Goal: Task Accomplishment & Management: Manage account settings

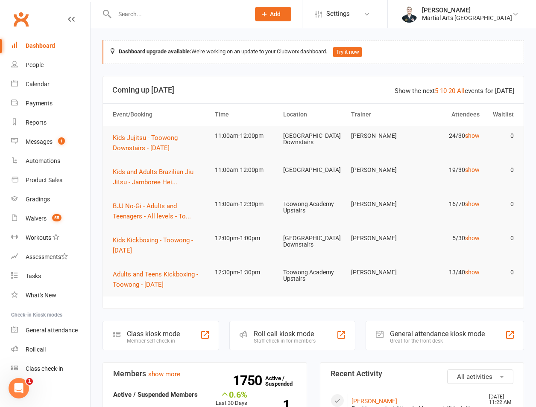
click at [167, 15] on input "text" at bounding box center [178, 14] width 132 height 12
type input "e"
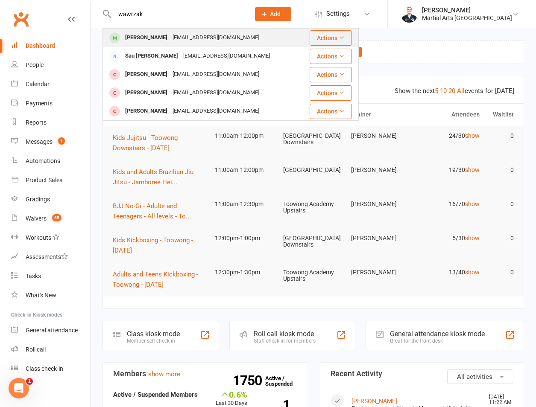
type input "wawrzak"
click at [152, 38] on div "[PERSON_NAME]" at bounding box center [145, 38] width 47 height 12
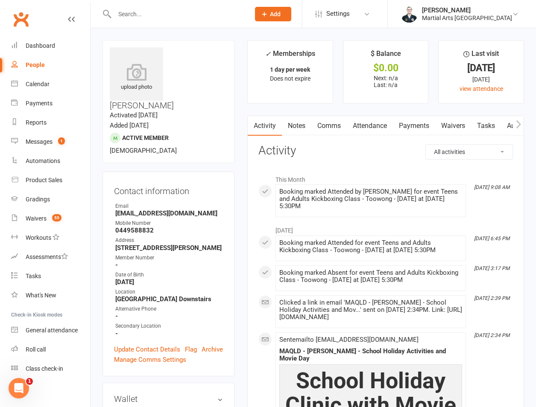
click at [163, 20] on div at bounding box center [172, 14] width 141 height 28
click at [142, 10] on input "text" at bounding box center [178, 14] width 132 height 12
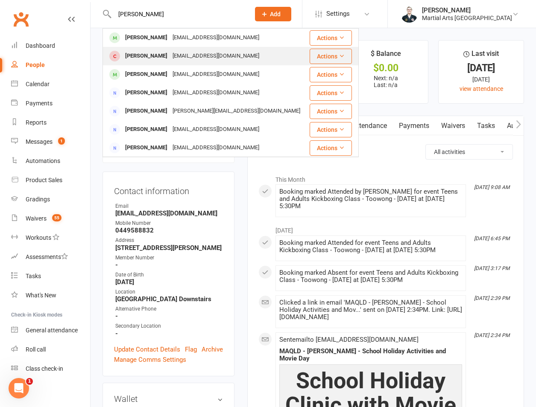
type input "[PERSON_NAME]"
click at [162, 59] on div "[PERSON_NAME]" at bounding box center [145, 56] width 47 height 12
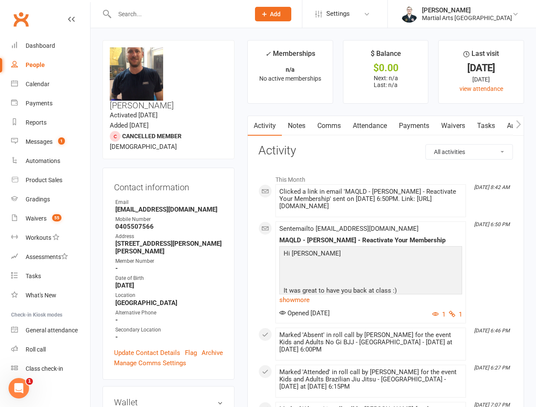
click at [464, 145] on select "All activities Bookings / Attendances Communications Notes Failed SMSes Grading…" at bounding box center [468, 152] width 87 height 15
select select "MembershipLogEntry"
click at [425, 145] on select "All activities Bookings / Attendances Communications Notes Failed SMSes Grading…" at bounding box center [468, 152] width 87 height 15
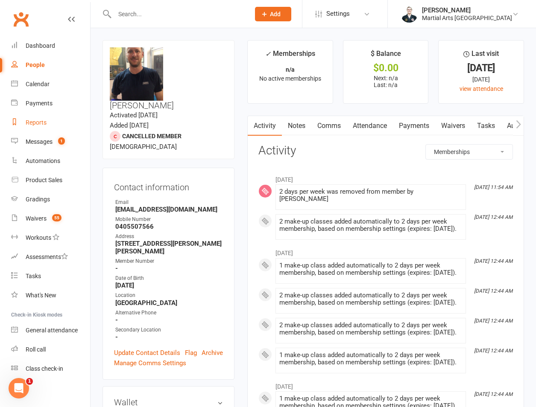
click at [37, 120] on div "Reports" at bounding box center [36, 122] width 21 height 7
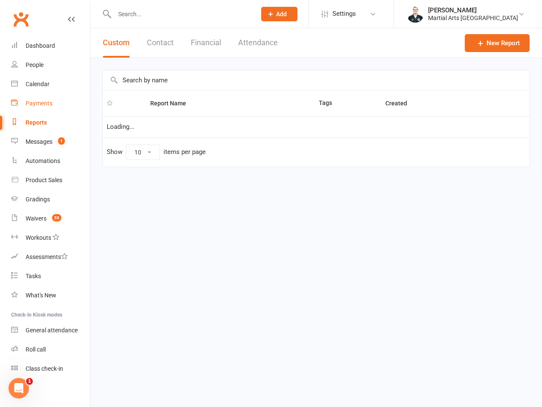
select select "100"
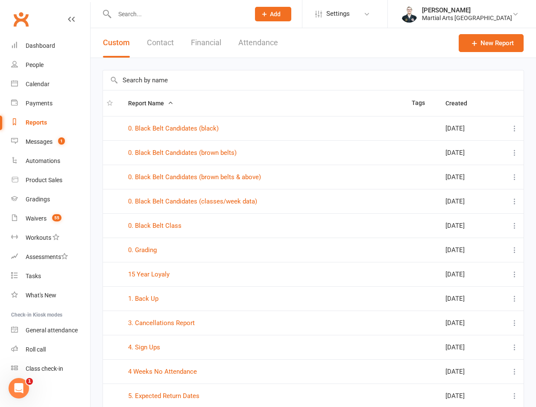
click at [225, 79] on input "text" at bounding box center [313, 80] width 420 height 20
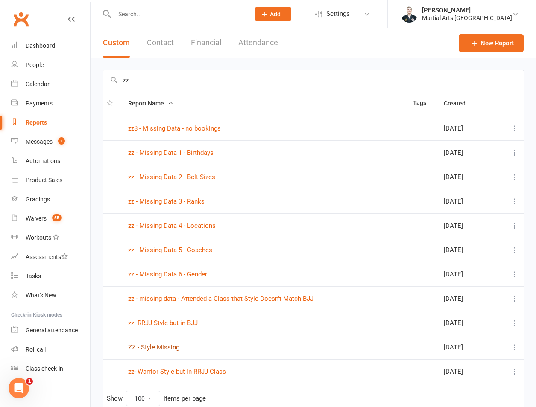
type input "zz"
click at [161, 351] on link "ZZ - Style Missing" at bounding box center [153, 348] width 51 height 8
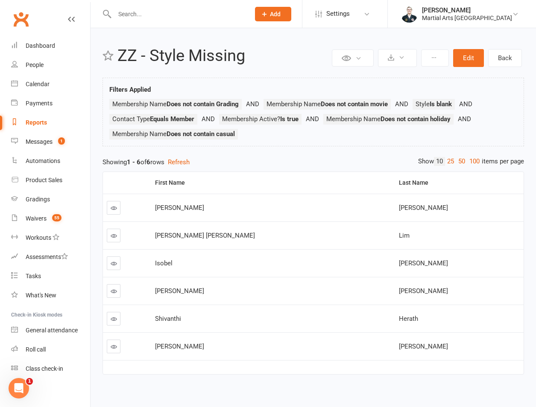
click at [57, 124] on link "Reports" at bounding box center [50, 122] width 79 height 19
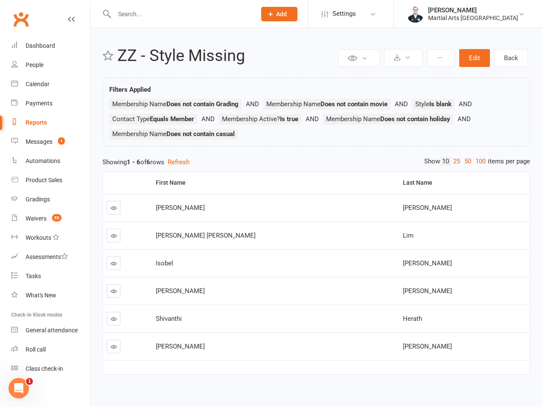
select select "100"
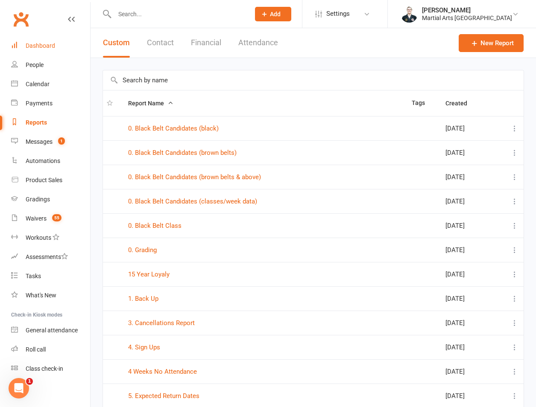
click at [55, 51] on link "Dashboard" at bounding box center [50, 45] width 79 height 19
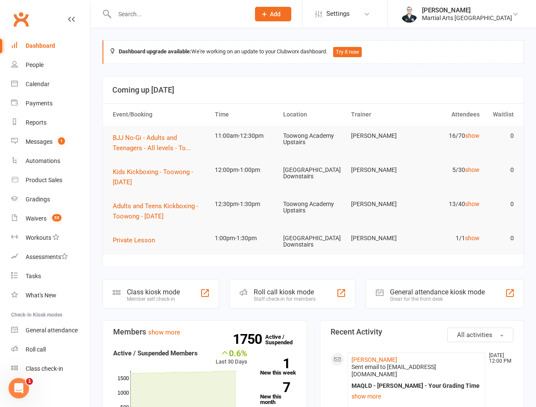
click at [133, 10] on input "text" at bounding box center [178, 14] width 132 height 12
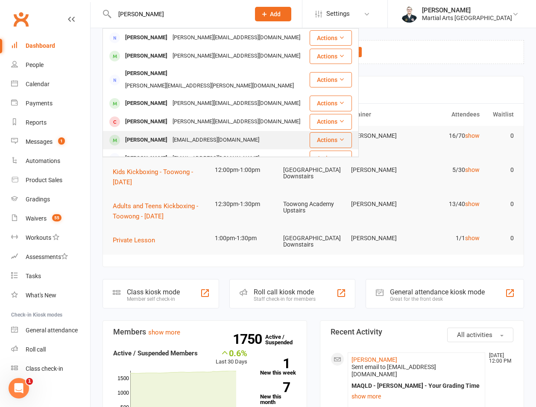
type input "[PERSON_NAME]"
click at [138, 134] on div "[PERSON_NAME]" at bounding box center [145, 140] width 47 height 12
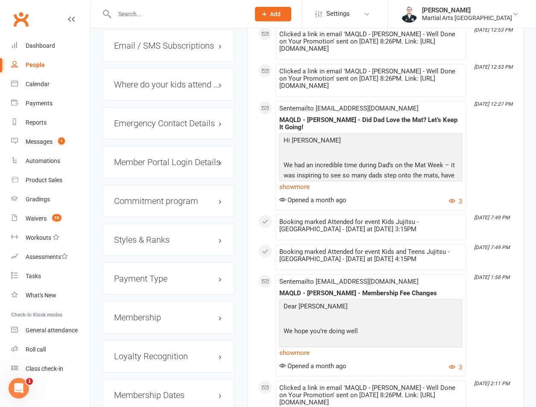
scroll to position [597, 0]
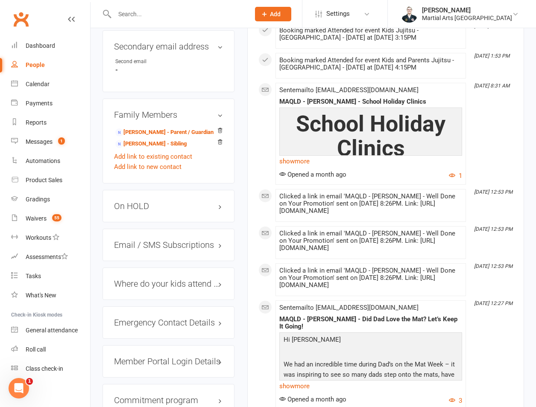
click at [144, 201] on h3 "On HOLD" at bounding box center [168, 205] width 109 height 9
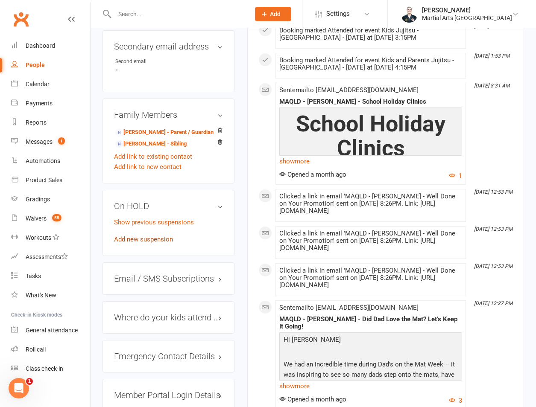
click at [143, 236] on link "Add new suspension" at bounding box center [143, 240] width 59 height 8
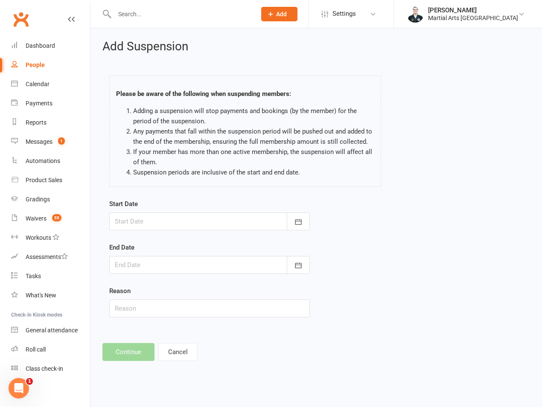
click at [156, 223] on div at bounding box center [209, 222] width 201 height 18
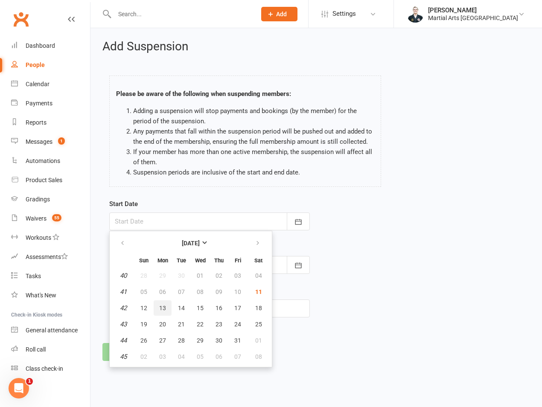
click at [158, 307] on button "13" at bounding box center [163, 307] width 18 height 15
type input "[DATE]"
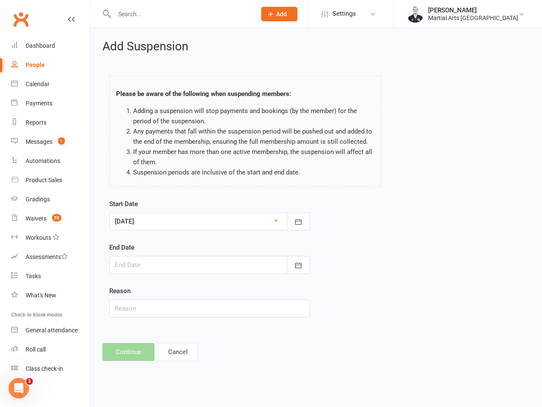
click at [144, 260] on div at bounding box center [209, 265] width 201 height 18
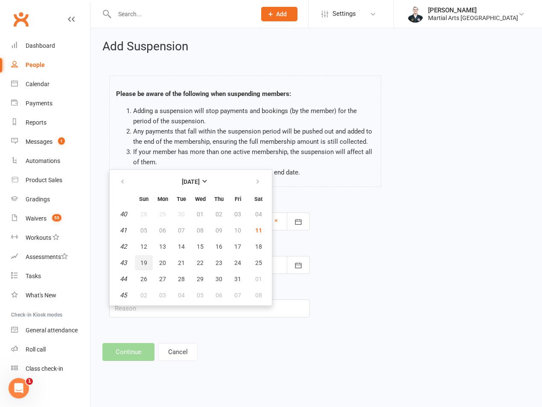
click at [148, 265] on button "19" at bounding box center [144, 262] width 18 height 15
type input "[DATE]"
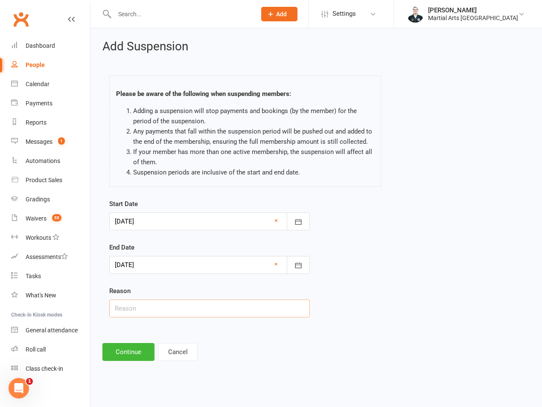
click at [148, 316] on input "text" at bounding box center [209, 309] width 201 height 18
type input "On Hold 2 Weeks"
click at [116, 355] on button "Continue" at bounding box center [128, 352] width 52 height 18
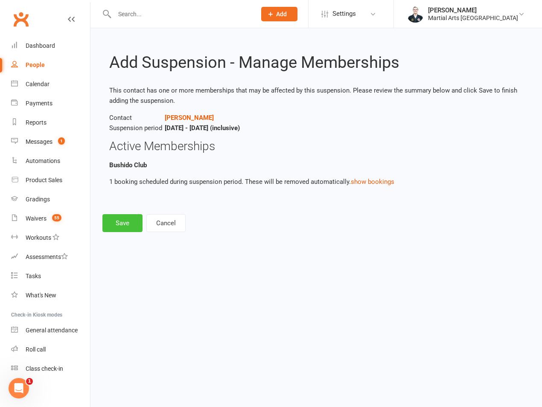
click at [130, 214] on button "Save" at bounding box center [122, 223] width 40 height 18
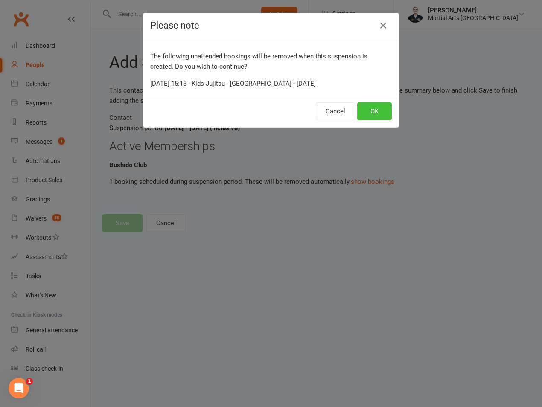
click at [371, 105] on button "OK" at bounding box center [374, 111] width 35 height 18
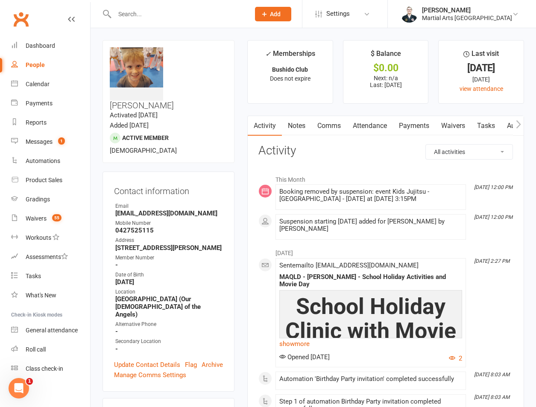
click at [220, 351] on div "Contact information Owner Email [EMAIL_ADDRESS][DOMAIN_NAME] Mobile Number [PHO…" at bounding box center [168, 282] width 132 height 220
click at [174, 12] on input "text" at bounding box center [178, 14] width 132 height 12
click at [179, 6] on div at bounding box center [172, 14] width 141 height 28
click at [171, 12] on input "text" at bounding box center [178, 14] width 132 height 12
type input "n"
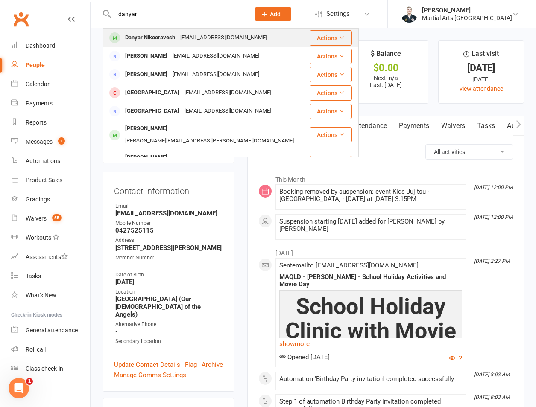
type input "danyar"
click at [154, 38] on div "Danyar Nikooravesh" at bounding box center [149, 38] width 55 height 12
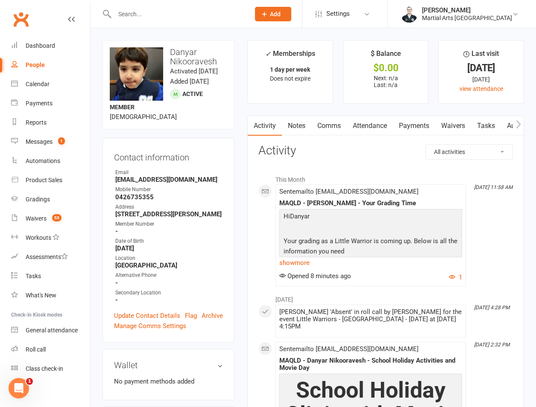
click at [373, 124] on link "Attendance" at bounding box center [370, 126] width 46 height 20
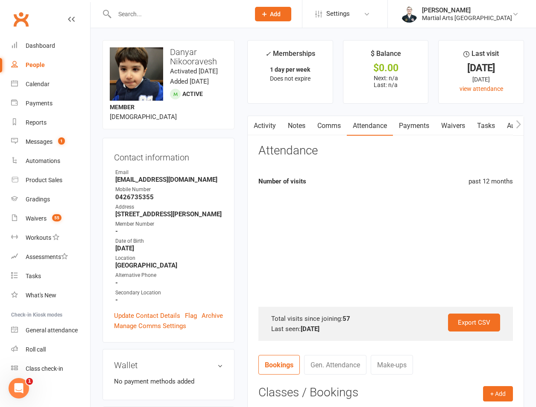
scroll to position [199, 0]
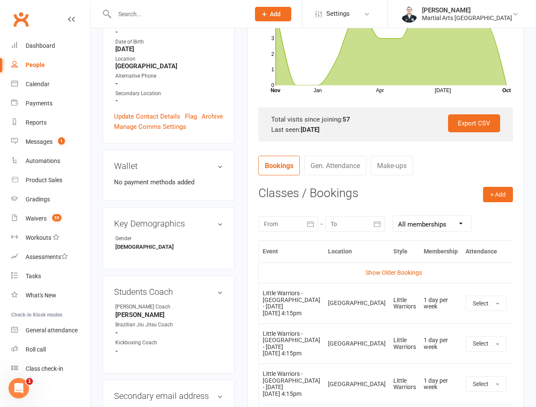
click at [510, 300] on td "More info View event Remove booking" at bounding box center [519, 303] width 18 height 41
click at [515, 305] on icon at bounding box center [519, 303] width 9 height 9
click at [467, 356] on link "Remove booking" at bounding box center [481, 354] width 84 height 17
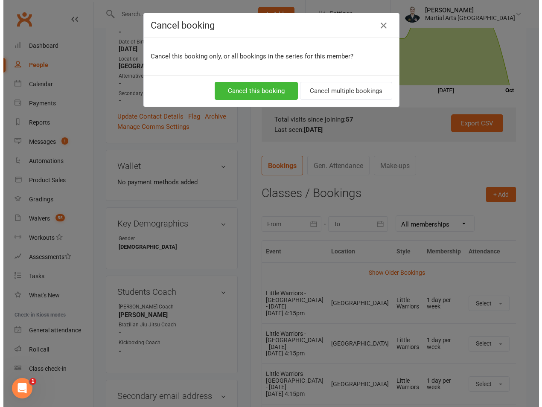
scroll to position [189, 0]
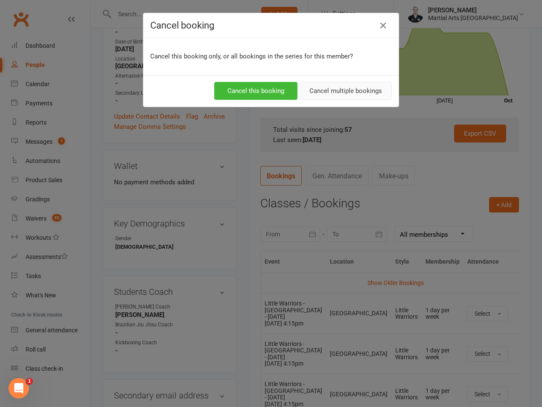
click at [362, 96] on button "Cancel multiple bookings" at bounding box center [346, 91] width 92 height 18
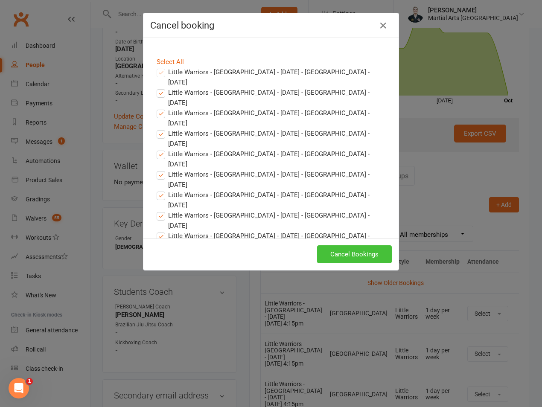
click at [334, 256] on button "Cancel Bookings" at bounding box center [354, 254] width 75 height 18
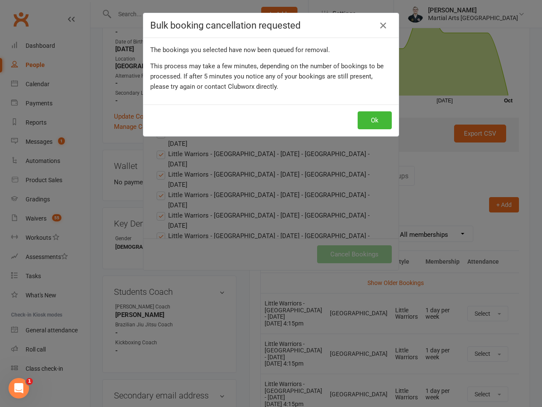
click at [352, 119] on div "Ok" at bounding box center [270, 121] width 255 height 32
click at [361, 118] on button "Ok" at bounding box center [375, 120] width 34 height 18
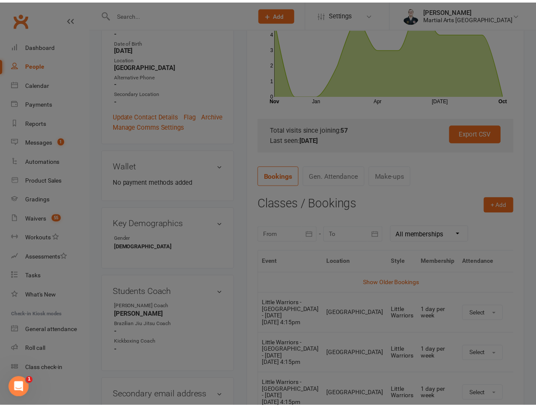
scroll to position [199, 0]
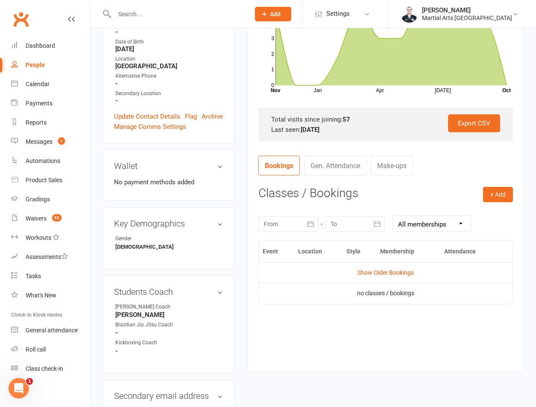
click at [171, 17] on input "text" at bounding box center [178, 14] width 132 height 12
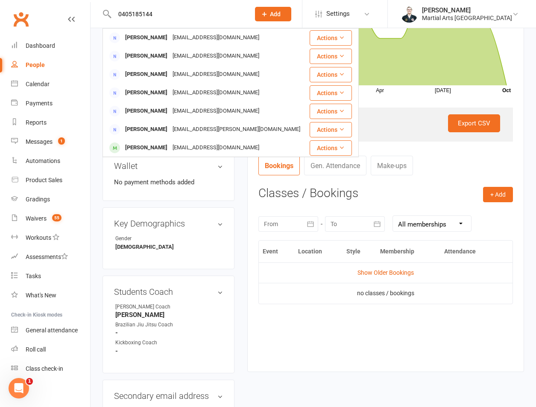
type input "0405185144"
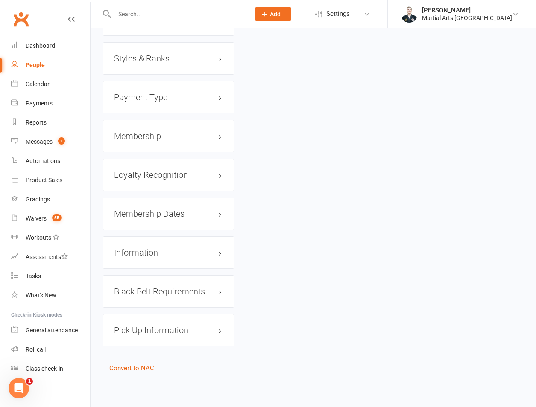
scroll to position [935, 0]
click at [153, 145] on div "Membership" at bounding box center [168, 136] width 132 height 32
click at [157, 137] on h3 "Membership" at bounding box center [168, 135] width 109 height 9
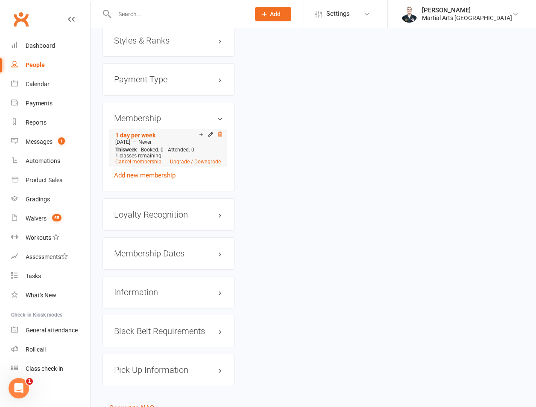
click at [222, 137] on icon at bounding box center [220, 134] width 6 height 6
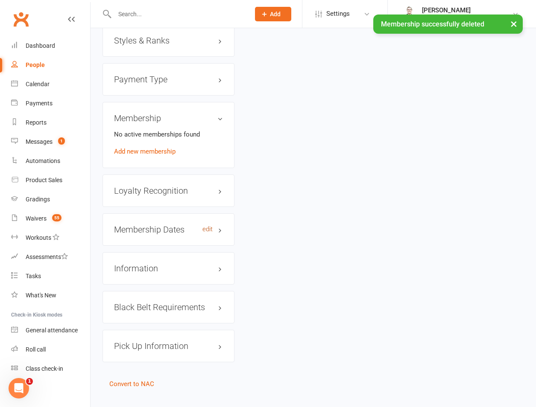
click at [207, 233] on link "edit" at bounding box center [207, 229] width 10 height 7
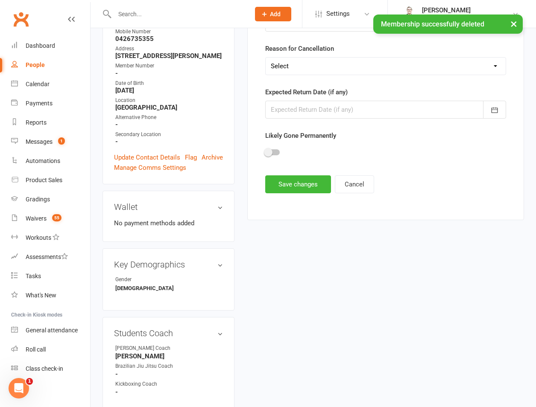
scroll to position [73, 0]
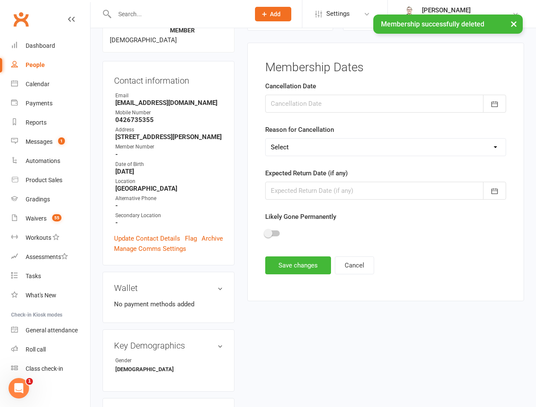
click at [286, 106] on div at bounding box center [385, 104] width 241 height 18
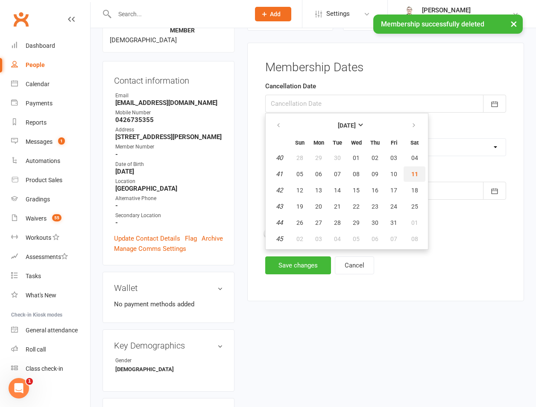
click at [416, 174] on span "11" at bounding box center [414, 174] width 7 height 7
type input "[DATE]"
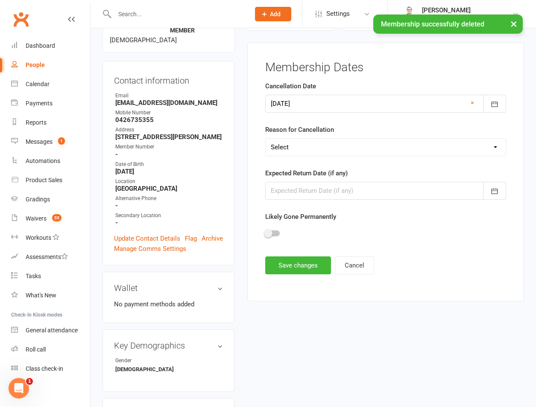
click at [331, 164] on form "Cancellation Date [DATE] [DATE] Sun Mon Tue Wed Thu Fri Sat 40 28 29 30 01 02 0…" at bounding box center [385, 162] width 241 height 163
click at [330, 150] on select "Select Other Sport Too Busy/Work/School Commitments Transport/Parking Financial…" at bounding box center [385, 147] width 240 height 17
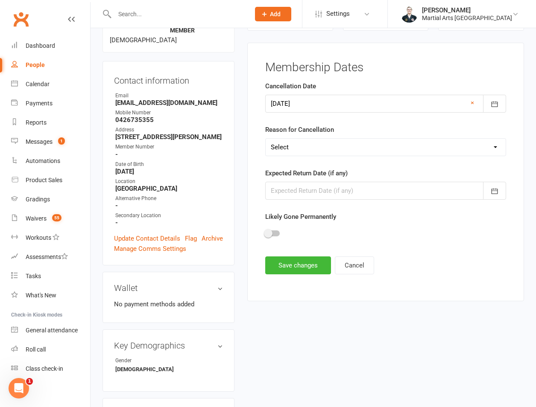
select select "Injury/Illness"
click at [265, 139] on select "Select Other Sport Too Busy/Work/School Commitments Transport/Parking Financial…" at bounding box center [385, 147] width 240 height 17
click at [294, 260] on button "Save changes" at bounding box center [298, 265] width 66 height 18
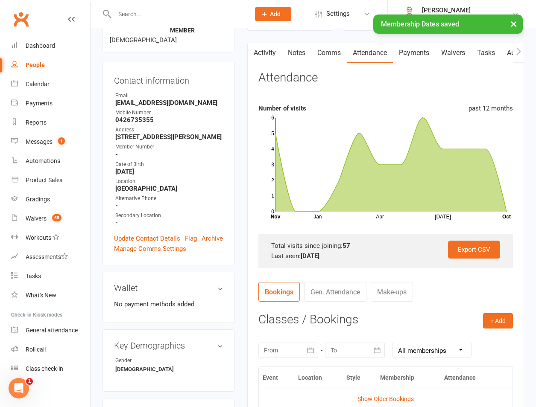
click at [308, 55] on link "Notes" at bounding box center [296, 53] width 29 height 20
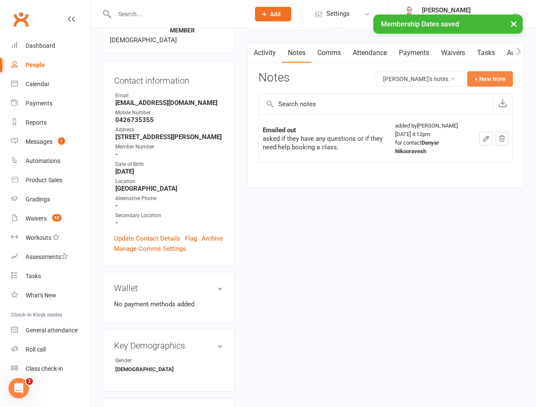
click at [480, 83] on button "+ New Note" at bounding box center [490, 78] width 46 height 15
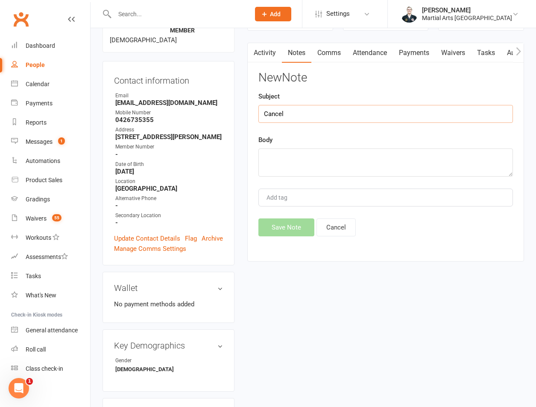
type input "Cancel"
paste textarea "NN Attachments [DATE] 8:43 PM ([DATE]) to [PERSON_NAME] Hi Unfortunately, [PERS…"
type textarea "NN Attachments [DATE] 8:43 PM ([DATE]) to [PERSON_NAME] Hi Unfortunately, [PERS…"
click at [267, 232] on button "Save Note" at bounding box center [286, 227] width 56 height 18
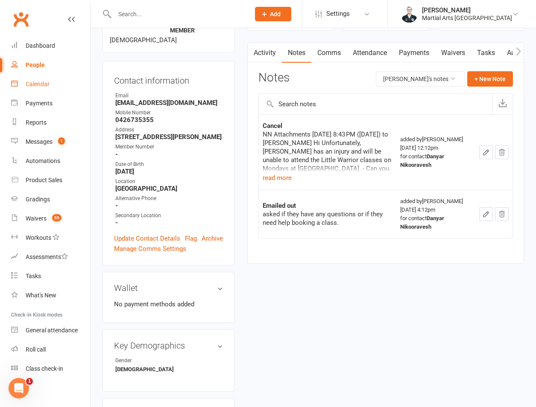
click at [42, 91] on link "Calendar" at bounding box center [50, 84] width 79 height 19
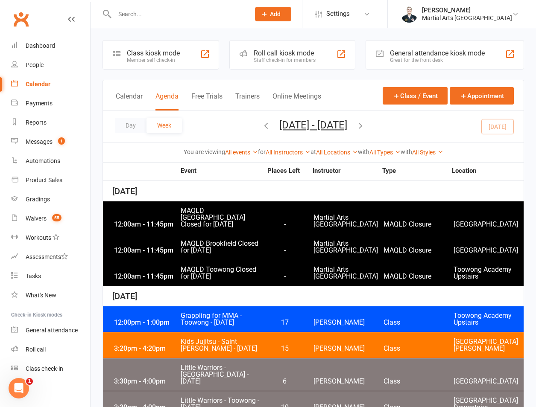
click at [393, 128] on div "Day Week [DATE] - [DATE] [DATE] Sun Mon Tue Wed Thu Fri Sat 28 29 30 01 02 03 0…" at bounding box center [313, 126] width 420 height 31
click at [365, 127] on icon "button" at bounding box center [359, 125] width 9 height 9
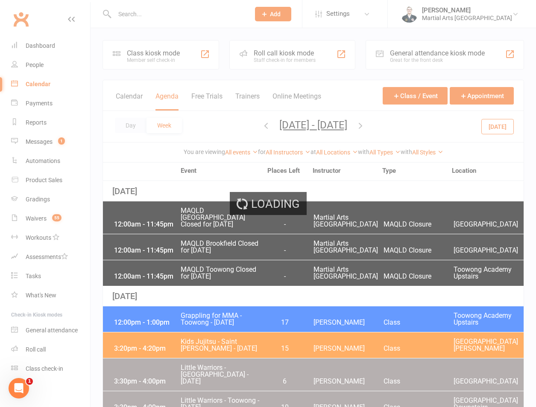
click at [389, 127] on div "Loading" at bounding box center [268, 203] width 536 height 407
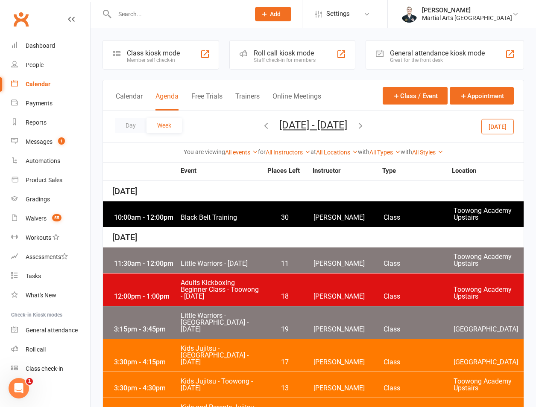
click at [365, 127] on icon "button" at bounding box center [359, 125] width 9 height 9
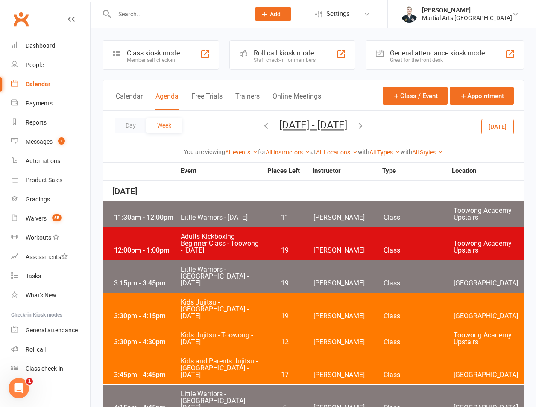
click at [365, 127] on icon "button" at bounding box center [359, 125] width 9 height 9
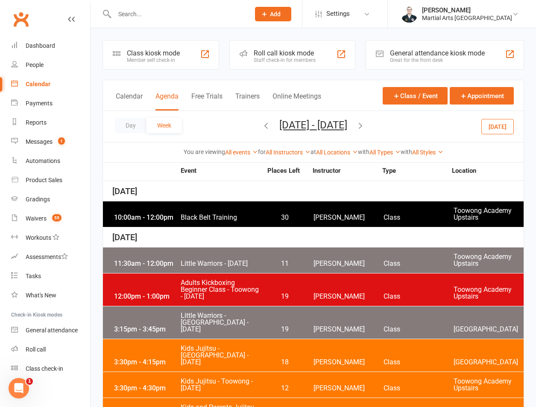
click at [365, 127] on icon "button" at bounding box center [359, 125] width 9 height 9
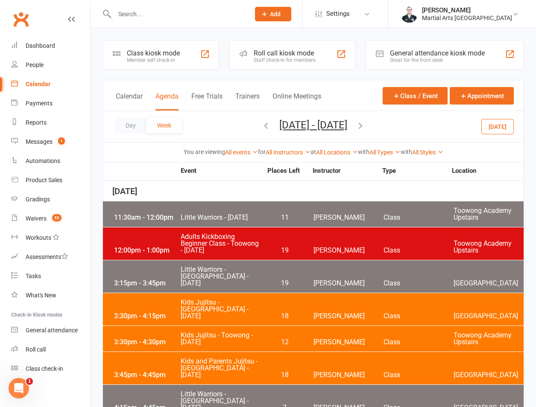
click at [365, 127] on icon "button" at bounding box center [359, 125] width 9 height 9
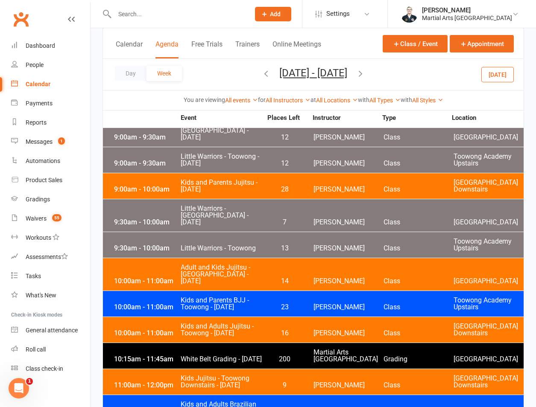
scroll to position [2742, 0]
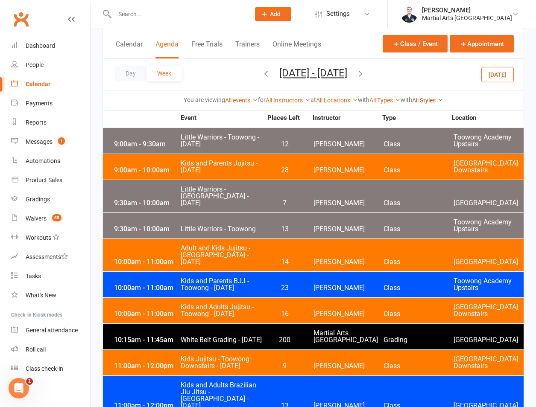
click at [434, 102] on link "All Styles" at bounding box center [427, 100] width 31 height 7
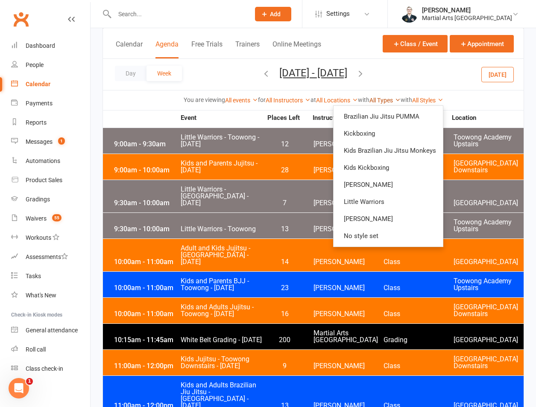
click at [389, 101] on link "All Types" at bounding box center [384, 100] width 31 height 7
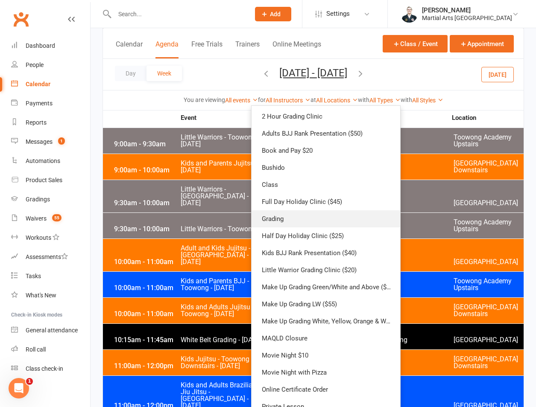
click at [294, 223] on link "Grading" at bounding box center [325, 218] width 149 height 17
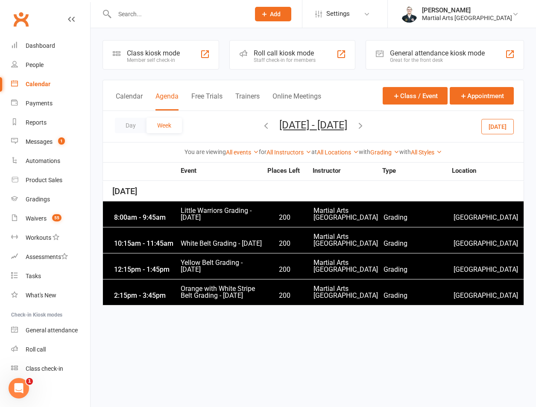
scroll to position [0, 0]
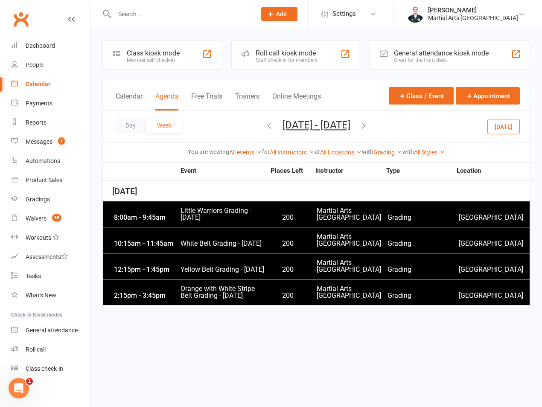
click at [236, 215] on span "Little Warriors Grading - [DATE]" at bounding box center [222, 214] width 85 height 14
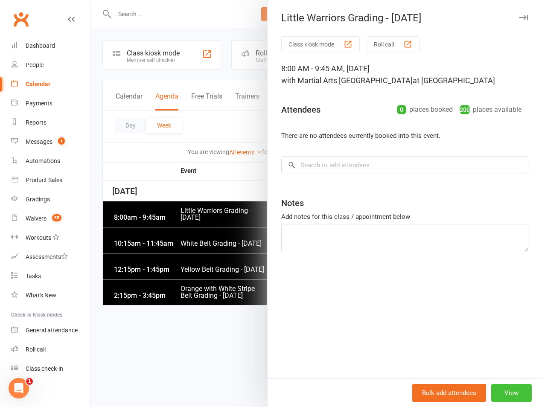
click at [509, 394] on button "View" at bounding box center [511, 393] width 41 height 18
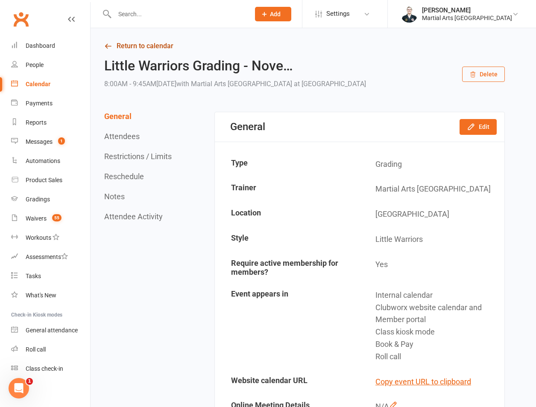
click at [147, 44] on link "Return to calendar" at bounding box center [304, 46] width 400 height 12
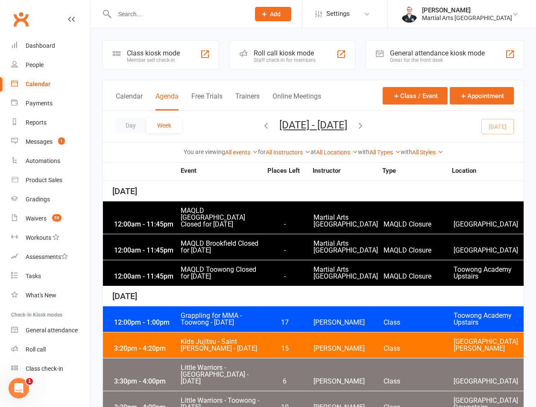
click at [309, 129] on button "[DATE] - [DATE]" at bounding box center [313, 125] width 68 height 12
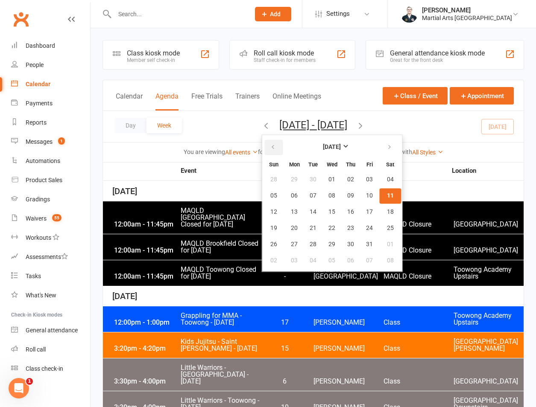
click at [264, 154] on button "button" at bounding box center [273, 147] width 18 height 15
click at [347, 197] on span "12" at bounding box center [350, 195] width 7 height 7
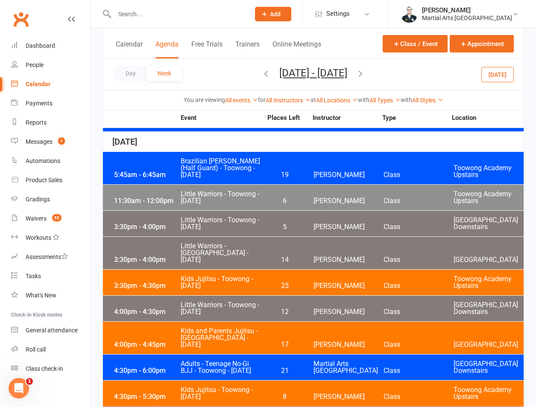
scroll to position [2525, 0]
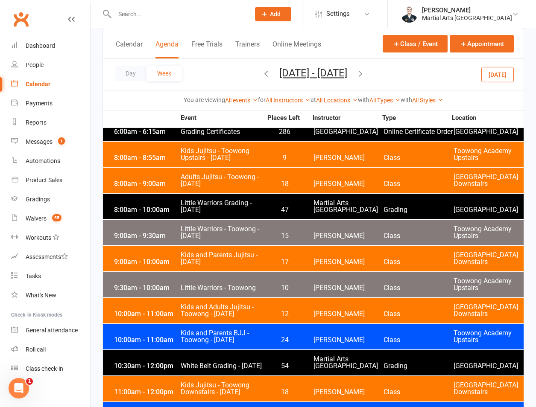
click at [234, 363] on span "White Belt Grading - [DATE]" at bounding box center [221, 366] width 82 height 7
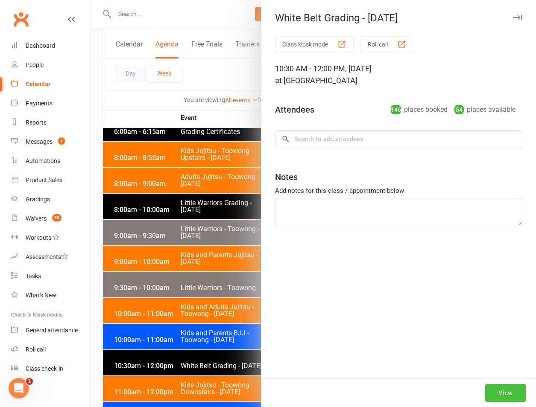
click at [492, 389] on button "View" at bounding box center [505, 393] width 41 height 18
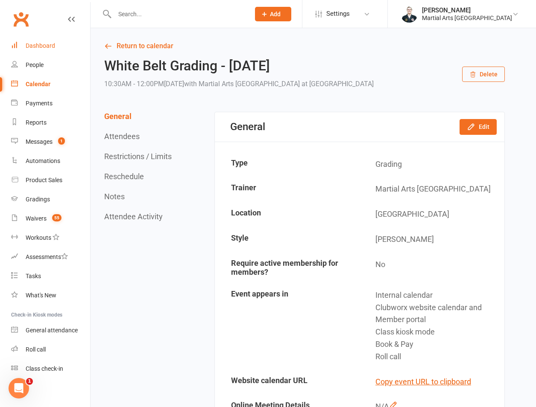
click at [48, 51] on link "Dashboard" at bounding box center [50, 45] width 79 height 19
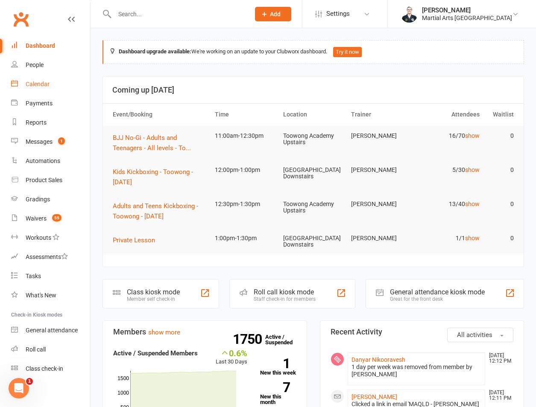
click at [46, 84] on div "Calendar" at bounding box center [38, 84] width 24 height 7
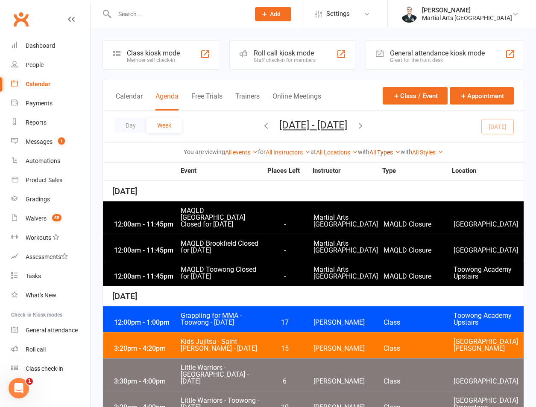
click at [389, 155] on link "All Types" at bounding box center [384, 152] width 31 height 7
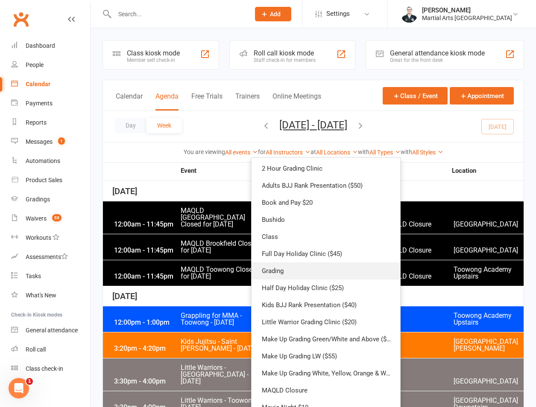
click at [291, 266] on link "Grading" at bounding box center [325, 270] width 149 height 17
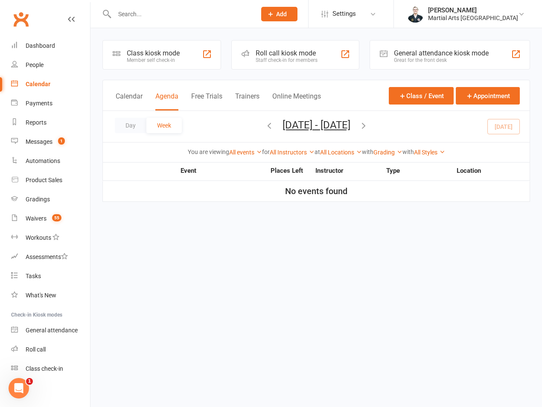
click at [322, 128] on button "[DATE] - [DATE]" at bounding box center [317, 125] width 68 height 12
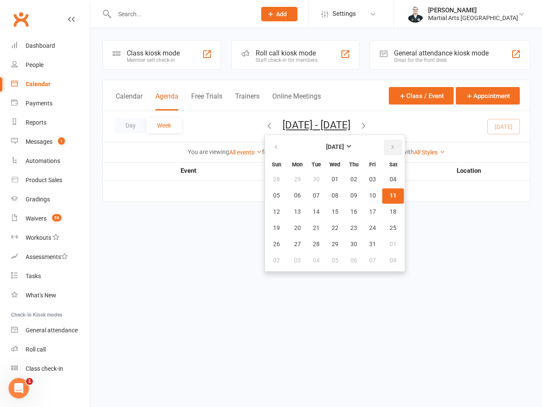
click at [384, 150] on button "button" at bounding box center [393, 147] width 18 height 15
click at [364, 207] on button "14" at bounding box center [373, 211] width 18 height 15
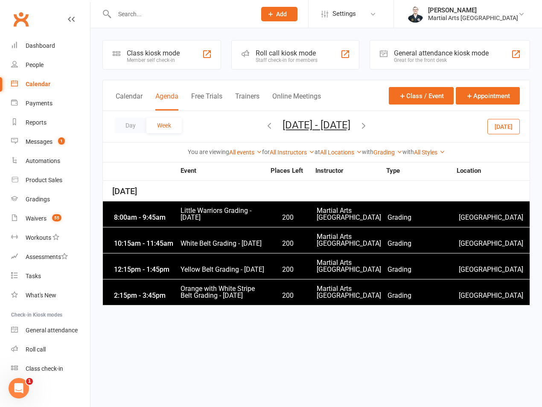
click at [207, 216] on span "Little Warriors Grading - [DATE]" at bounding box center [222, 214] width 85 height 14
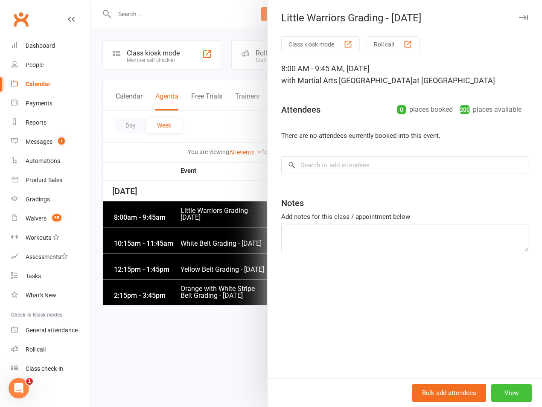
click at [491, 387] on button "View" at bounding box center [511, 393] width 41 height 18
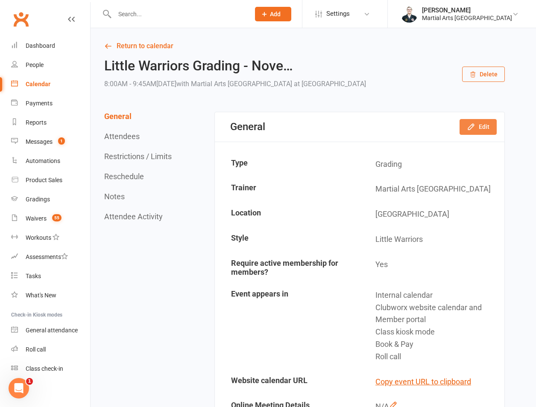
click at [486, 124] on button "Edit" at bounding box center [477, 126] width 37 height 15
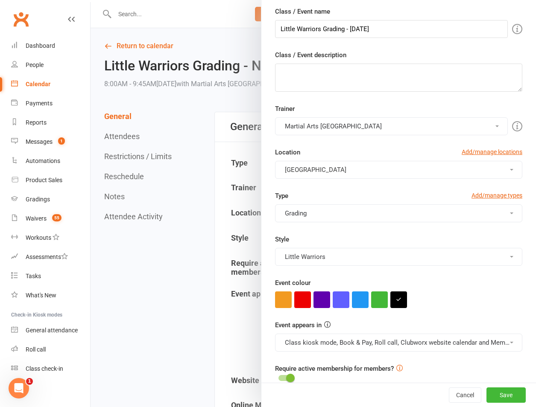
scroll to position [43, 0]
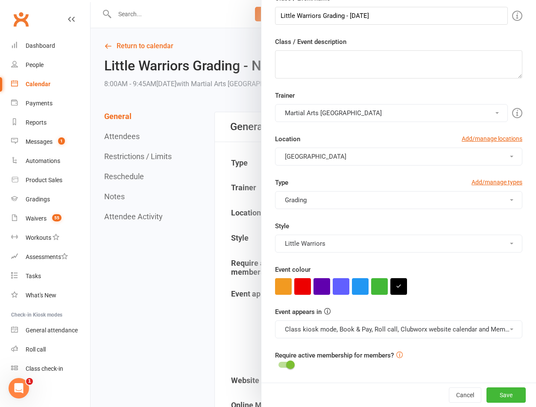
click at [285, 360] on div "Require active membership for members?" at bounding box center [398, 360] width 260 height 20
drag, startPoint x: 285, startPoint y: 364, endPoint x: 331, endPoint y: 366, distance: 46.2
click at [286, 366] on span at bounding box center [290, 365] width 9 height 9
click at [278, 364] on input "checkbox" at bounding box center [278, 364] width 0 height 0
click at [491, 396] on button "Save" at bounding box center [505, 394] width 39 height 15
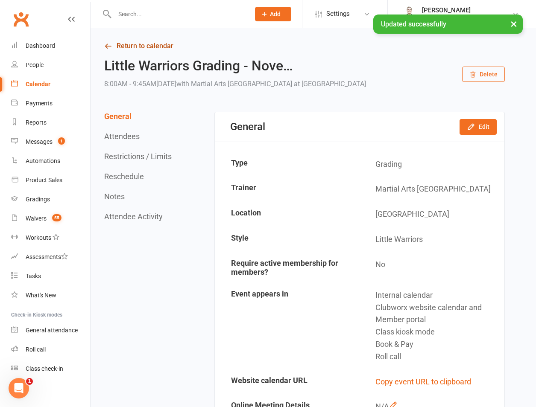
click at [169, 44] on link "Return to calendar" at bounding box center [304, 46] width 400 height 12
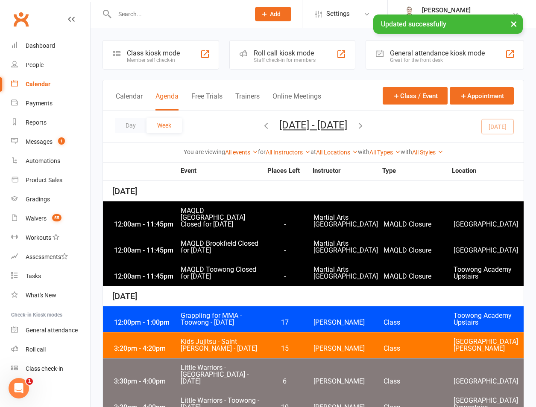
click at [347, 125] on button "[DATE] - [DATE]" at bounding box center [313, 125] width 68 height 12
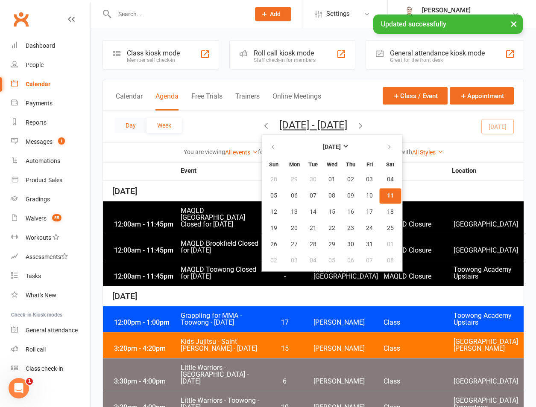
click at [143, 123] on button "Day" at bounding box center [131, 125] width 32 height 15
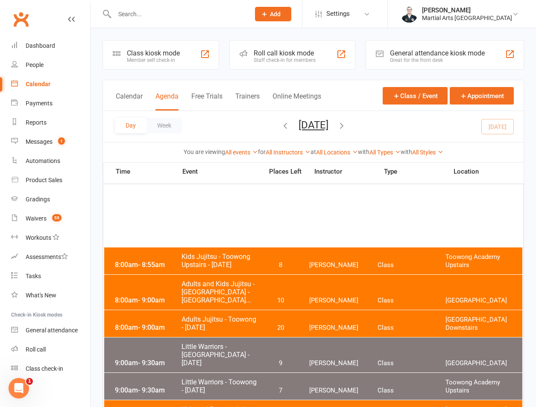
click at [306, 129] on button "[DATE]" at bounding box center [313, 125] width 30 height 12
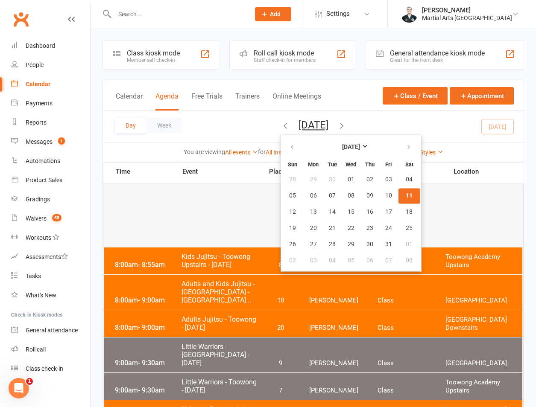
click at [341, 147] on button "[DATE]" at bounding box center [350, 147] width 93 height 15
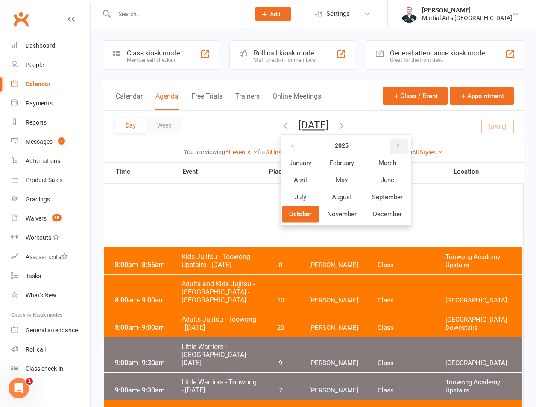
click at [389, 146] on button "button" at bounding box center [398, 145] width 18 height 15
click at [289, 145] on icon "button" at bounding box center [292, 146] width 6 height 7
click at [327, 214] on span "November" at bounding box center [341, 214] width 29 height 8
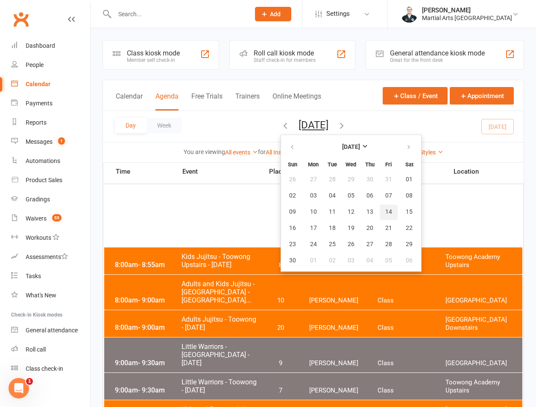
click at [385, 214] on span "14" at bounding box center [388, 212] width 7 height 7
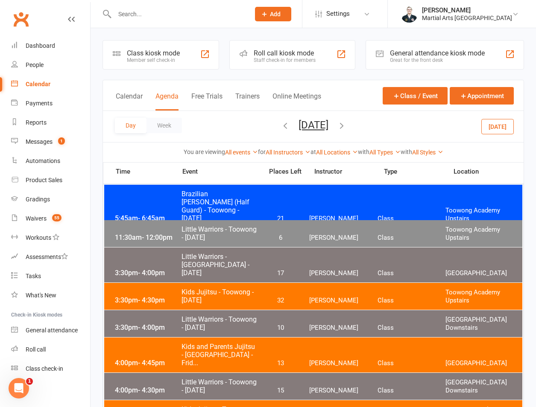
click at [337, 127] on span "[DATE] [DATE] Sun Mon Tue Wed Thu Fri Sat 26 27 28 29 30 31 01 02 03 04 05 06 0…" at bounding box center [313, 126] width 47 height 15
click at [346, 123] on icon "button" at bounding box center [341, 125] width 9 height 9
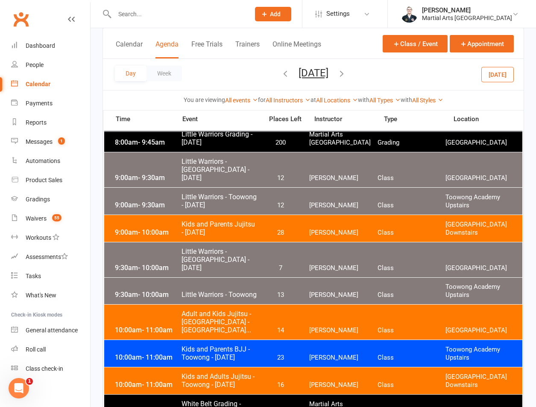
scroll to position [199, 0]
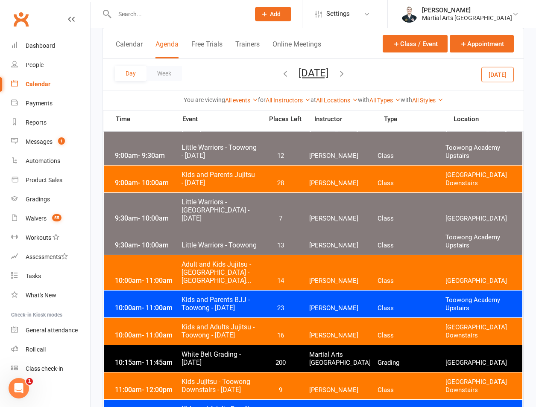
click at [215, 353] on span "White Belt Grading - [DATE]" at bounding box center [219, 358] width 77 height 16
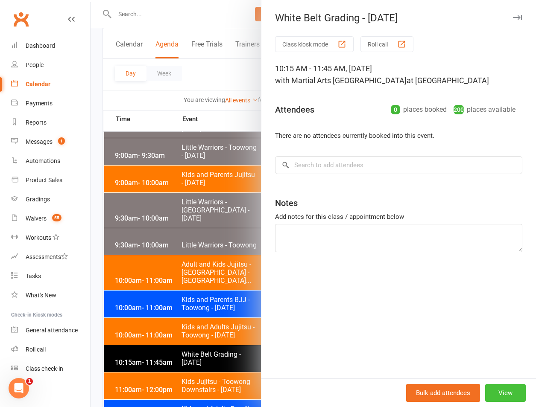
click at [503, 390] on button "View" at bounding box center [505, 393] width 41 height 18
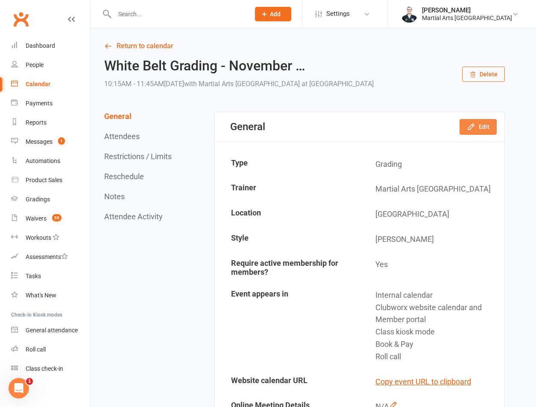
click at [473, 124] on icon "button" at bounding box center [471, 127] width 6 height 6
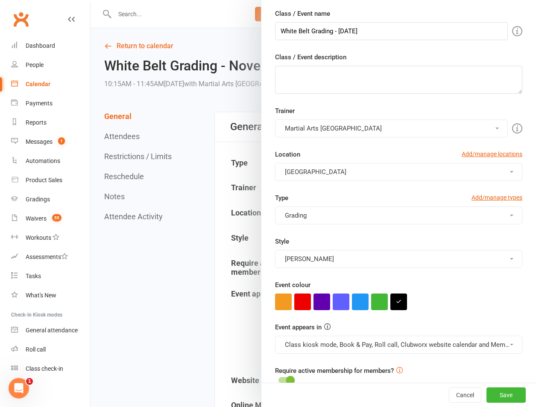
scroll to position [43, 0]
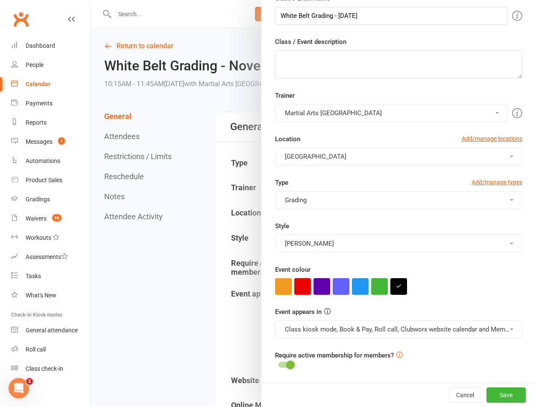
drag, startPoint x: 276, startPoint y: 370, endPoint x: 281, endPoint y: 365, distance: 7.2
click at [277, 371] on div "Event appears in Class kiosk mode, Book & Pay, Roll call, Clubworx website cale…" at bounding box center [398, 345] width 260 height 76
click at [297, 365] on div "Require active membership for members?" at bounding box center [398, 360] width 260 height 20
click at [286, 364] on span at bounding box center [290, 365] width 9 height 9
click at [278, 364] on input "checkbox" at bounding box center [278, 364] width 0 height 0
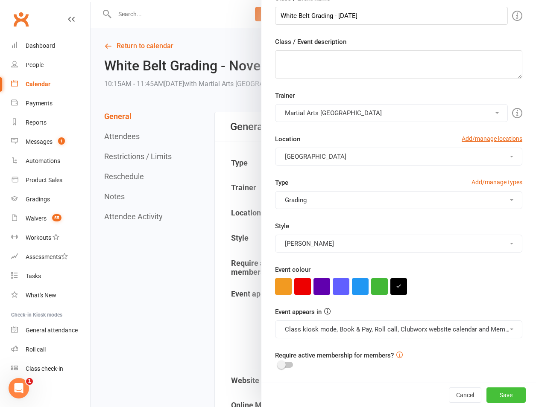
click at [486, 396] on button "Save" at bounding box center [505, 394] width 39 height 15
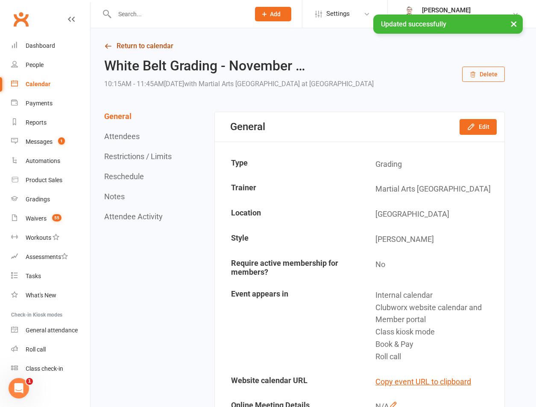
drag, startPoint x: 144, startPoint y: 47, endPoint x: 149, endPoint y: 46, distance: 5.3
click at [144, 47] on link "Return to calendar" at bounding box center [304, 46] width 400 height 12
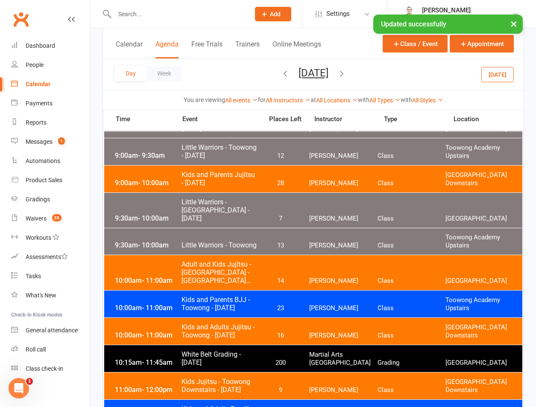
scroll to position [398, 0]
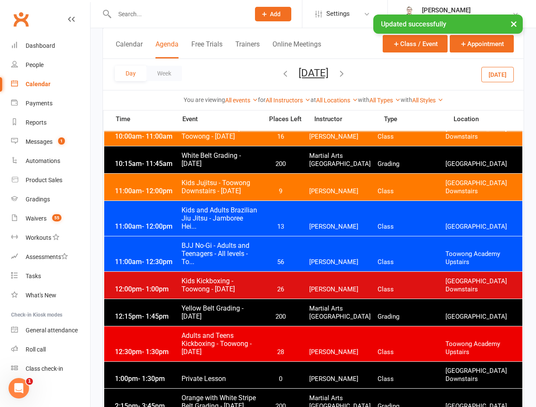
click at [206, 317] on span "Yellow Belt Grading - [DATE]" at bounding box center [219, 312] width 77 height 16
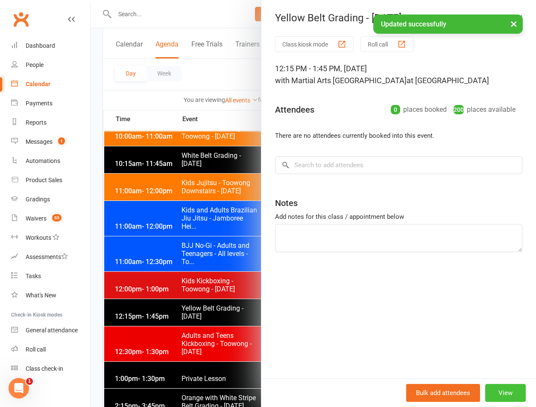
click at [496, 394] on button "View" at bounding box center [505, 393] width 41 height 18
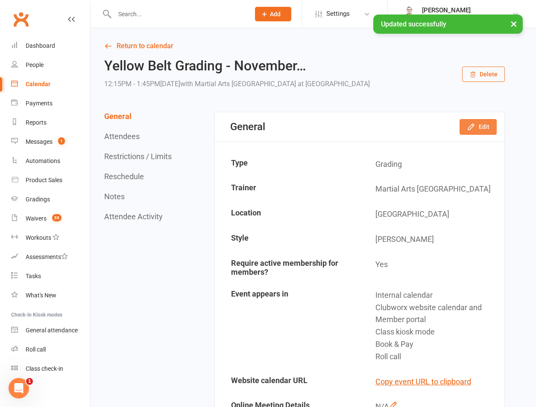
click at [486, 120] on button "Edit" at bounding box center [477, 126] width 37 height 15
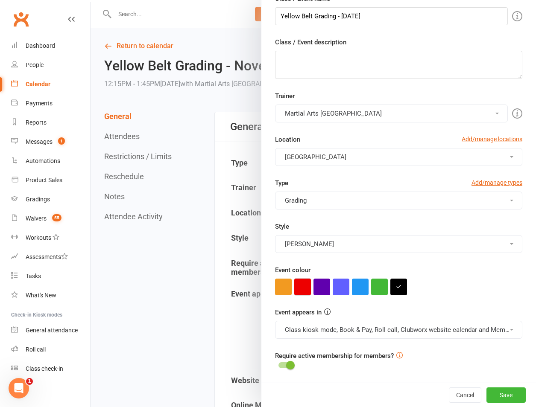
scroll to position [43, 0]
click at [278, 366] on div at bounding box center [285, 365] width 15 height 6
click at [278, 364] on input "checkbox" at bounding box center [278, 364] width 0 height 0
click at [487, 390] on button "Save" at bounding box center [505, 394] width 39 height 15
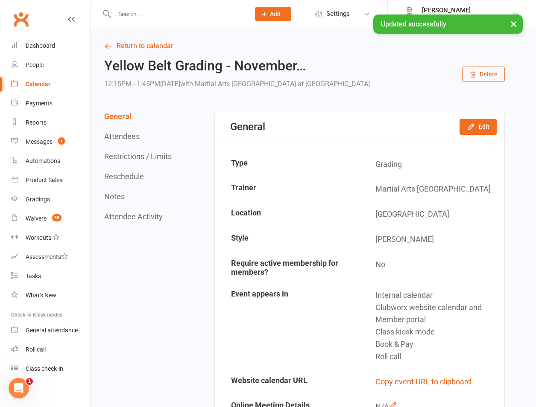
click at [160, 41] on link "Return to calendar" at bounding box center [304, 46] width 400 height 12
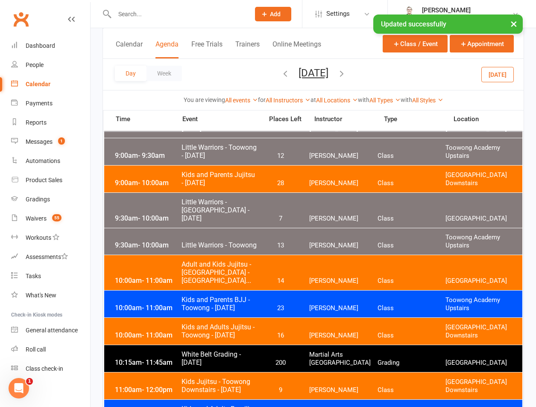
scroll to position [399, 0]
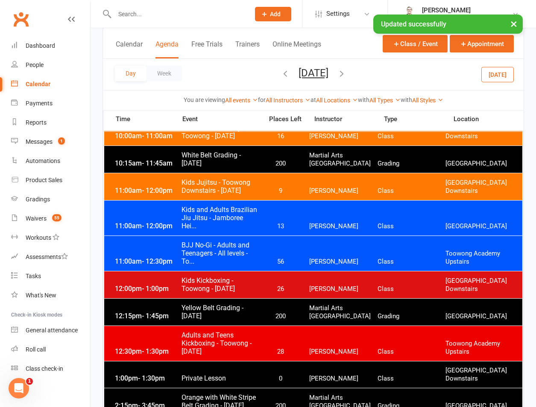
click at [240, 401] on span "Orange with White Stripe Belt Grading - [DATE]..." at bounding box center [219, 401] width 77 height 16
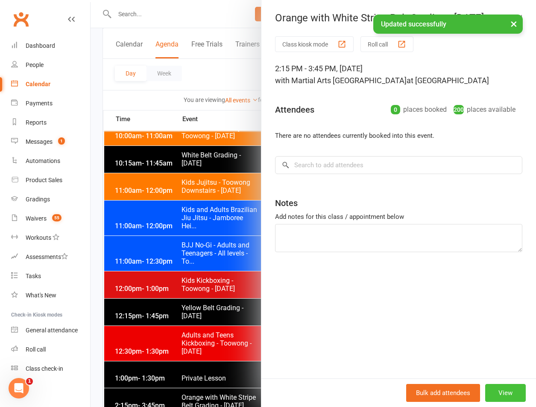
click at [504, 394] on button "View" at bounding box center [505, 393] width 41 height 18
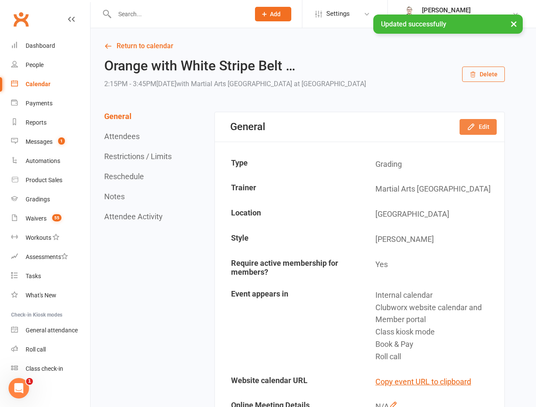
click at [475, 124] on icon "button" at bounding box center [470, 126] width 9 height 9
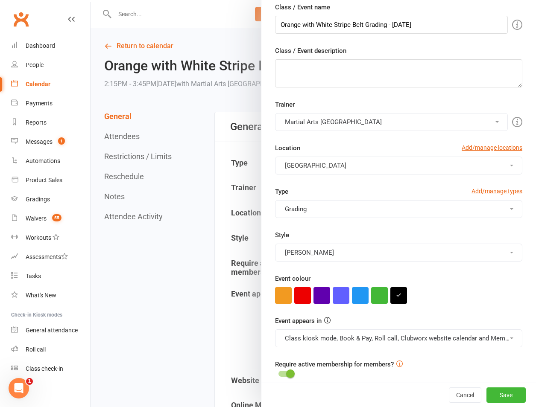
scroll to position [43, 0]
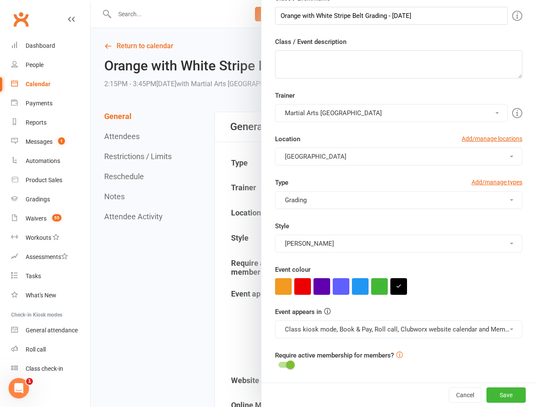
click at [286, 369] on span at bounding box center [290, 365] width 9 height 9
click at [278, 364] on input "checkbox" at bounding box center [278, 364] width 0 height 0
click at [487, 392] on button "Save" at bounding box center [505, 394] width 39 height 15
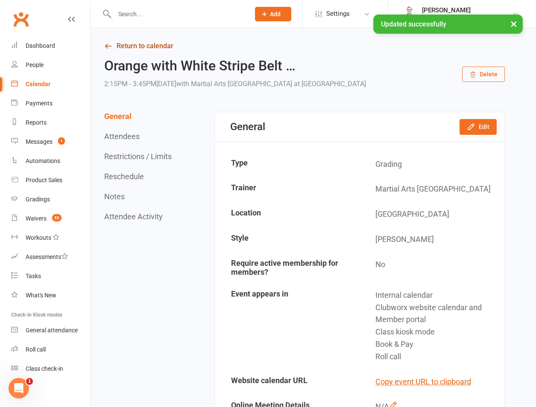
click at [133, 47] on link "Return to calendar" at bounding box center [304, 46] width 400 height 12
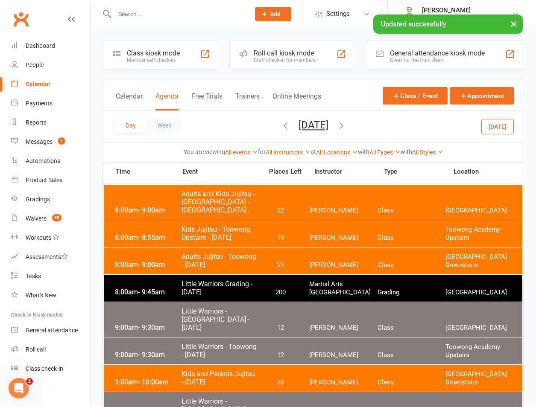
click at [385, 128] on div "Day Week [DATE] [DATE] Sun Mon Tue Wed Thu Fri Sat 28 29 30 01 02 03 04 05 06 0…" at bounding box center [313, 126] width 420 height 31
click at [384, 128] on div "Day Week [DATE] [DATE] Sun Mon Tue Wed Thu Fri Sat 28 29 30 01 02 03 04 05 06 0…" at bounding box center [313, 126] width 420 height 31
click at [346, 128] on icon "button" at bounding box center [341, 125] width 9 height 9
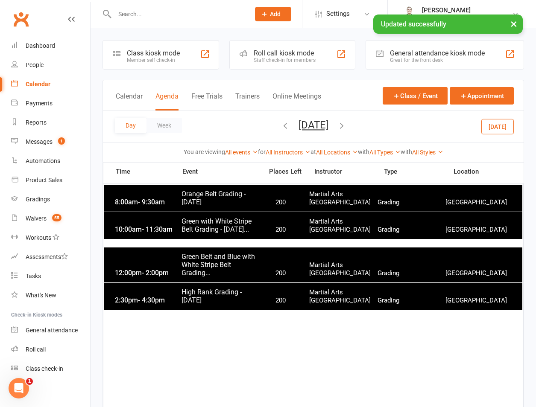
click at [192, 202] on span "Orange Belt Grading - [DATE]" at bounding box center [219, 198] width 77 height 16
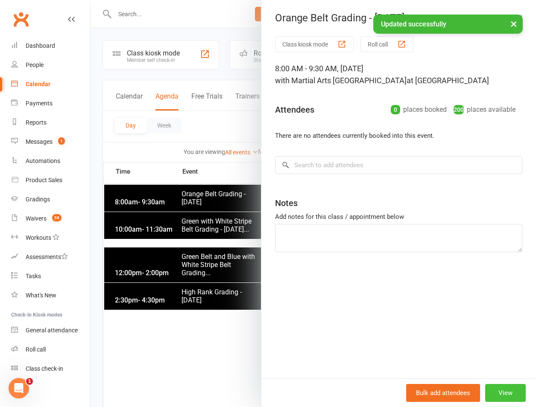
click at [494, 389] on button "View" at bounding box center [505, 393] width 41 height 18
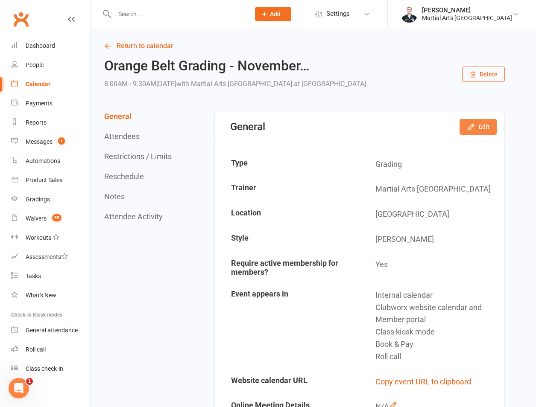
click at [481, 122] on button "Edit" at bounding box center [477, 126] width 37 height 15
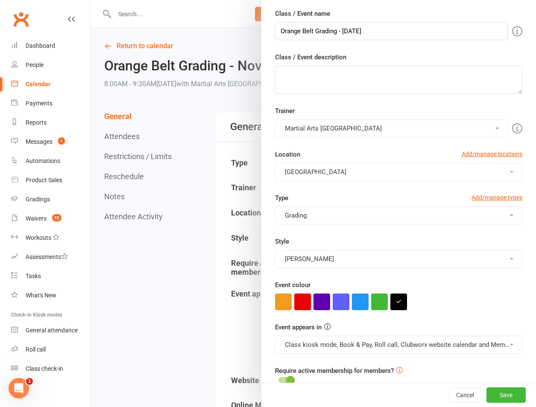
scroll to position [43, 0]
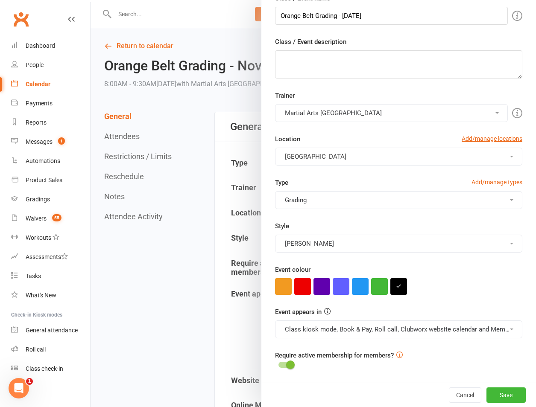
click at [286, 367] on span at bounding box center [290, 365] width 9 height 9
click at [278, 364] on input "checkbox" at bounding box center [278, 364] width 0 height 0
click at [487, 397] on button "Save" at bounding box center [505, 394] width 39 height 15
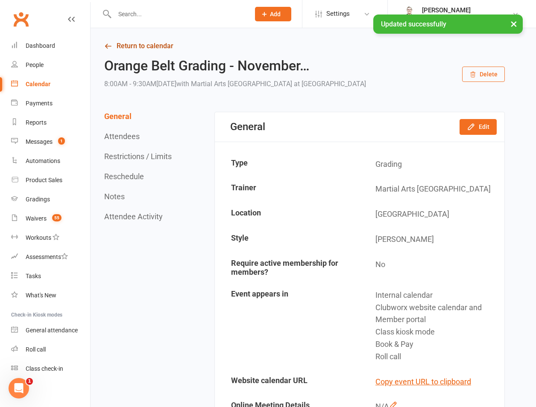
click at [135, 47] on link "Return to calendar" at bounding box center [304, 46] width 400 height 12
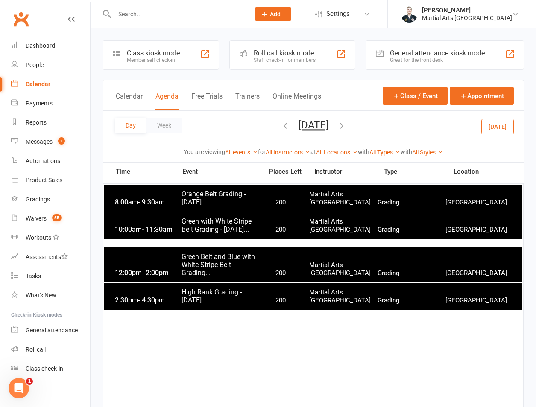
click at [253, 228] on span "Green with White Stripe Belt Grading - [DATE]..." at bounding box center [219, 225] width 77 height 16
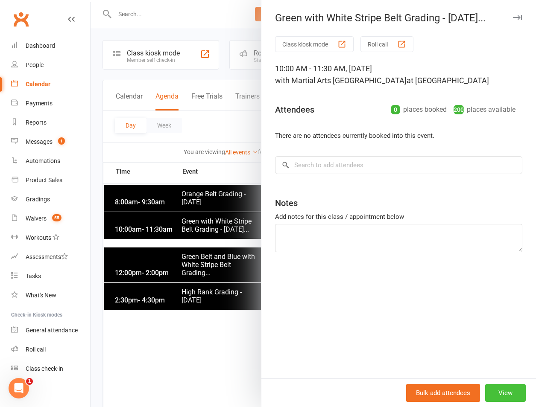
click at [503, 390] on button "View" at bounding box center [505, 393] width 41 height 18
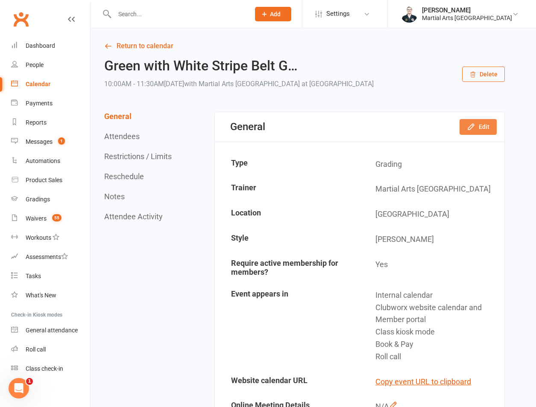
click at [473, 131] on icon "button" at bounding box center [470, 126] width 9 height 9
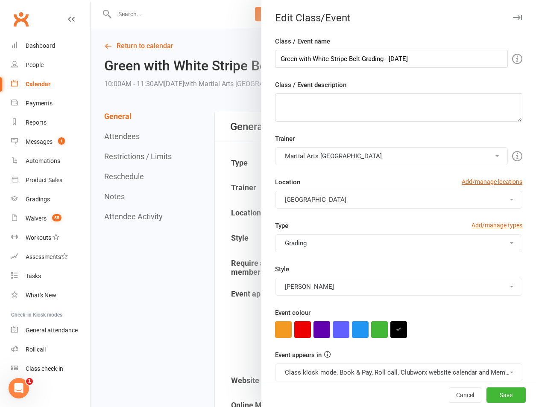
scroll to position [43, 0]
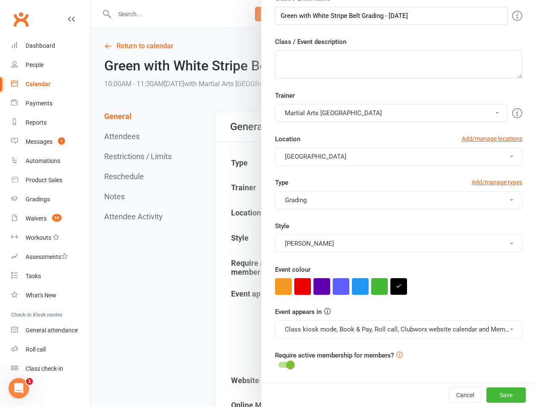
click at [278, 365] on div at bounding box center [285, 365] width 15 height 6
click at [278, 364] on input "checkbox" at bounding box center [278, 364] width 0 height 0
click at [486, 392] on button "Save" at bounding box center [505, 394] width 39 height 15
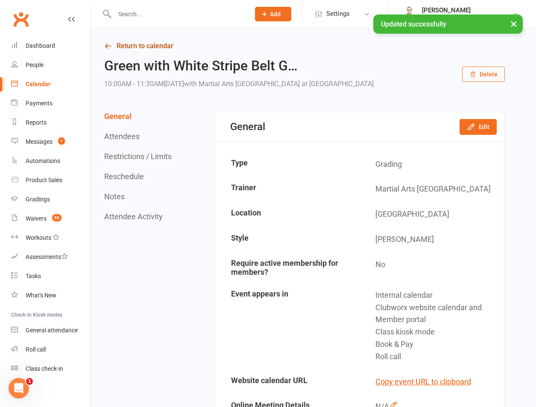
click at [139, 45] on link "Return to calendar" at bounding box center [304, 46] width 400 height 12
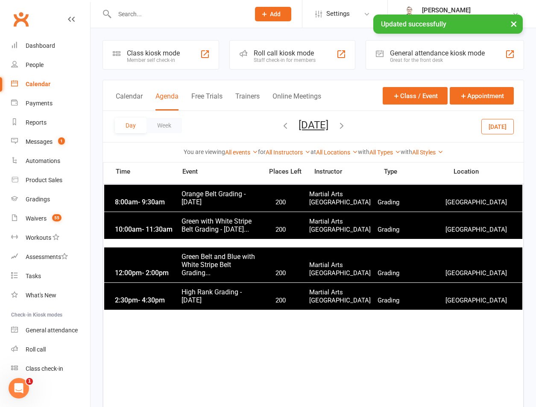
click at [213, 264] on span "Green Belt and Blue with White Stripe Belt Grading..." at bounding box center [219, 265] width 77 height 24
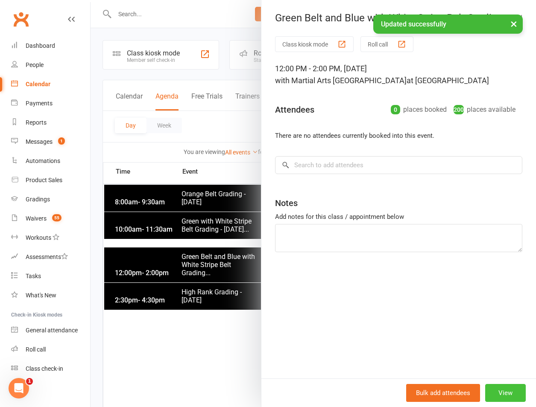
click at [500, 390] on button "View" at bounding box center [505, 393] width 41 height 18
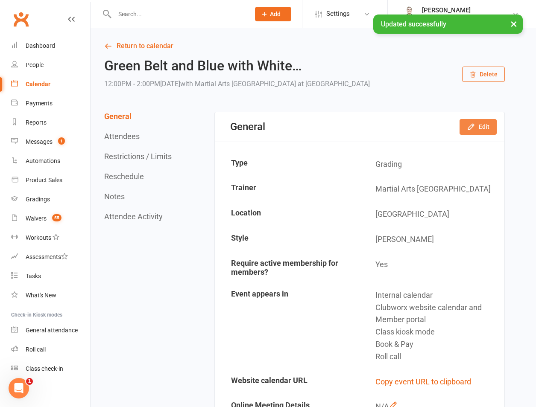
click at [475, 129] on icon "button" at bounding box center [470, 126] width 9 height 9
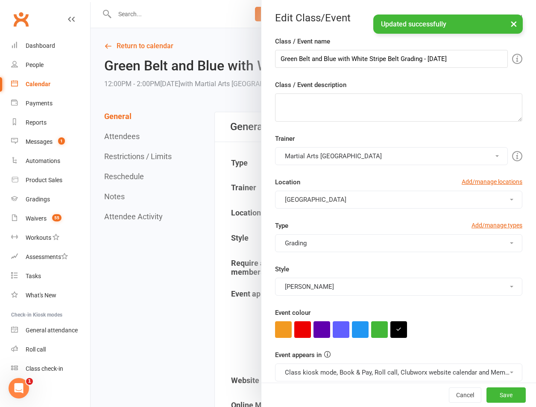
scroll to position [43, 0]
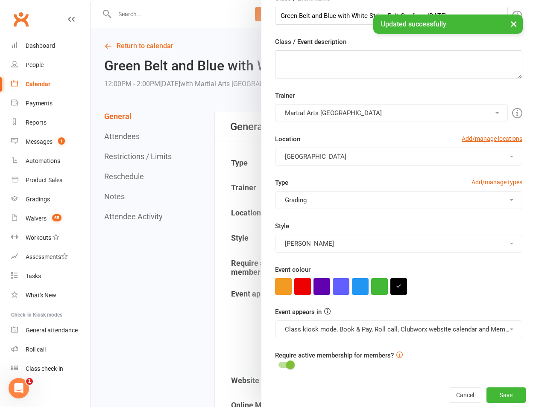
click at [286, 361] on span at bounding box center [290, 365] width 9 height 9
click at [278, 364] on input "checkbox" at bounding box center [278, 364] width 0 height 0
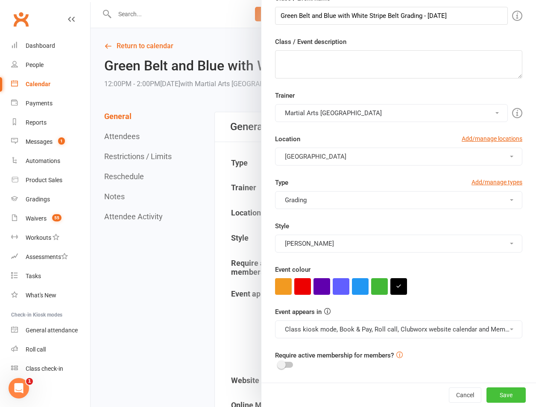
click at [486, 401] on button "Save" at bounding box center [505, 394] width 39 height 15
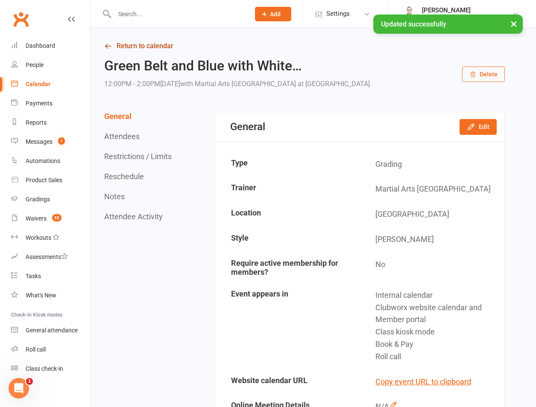
click at [154, 42] on link "Return to calendar" at bounding box center [304, 46] width 400 height 12
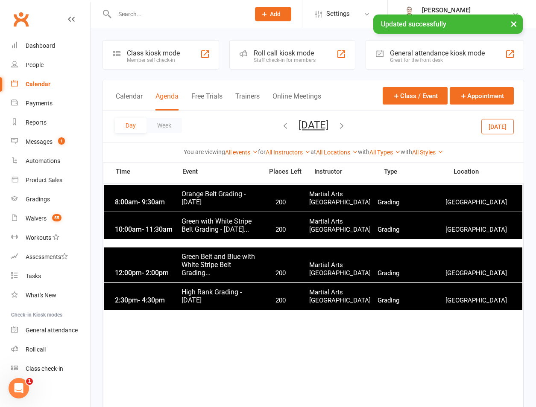
click at [274, 302] on span "200" at bounding box center [280, 301] width 45 height 8
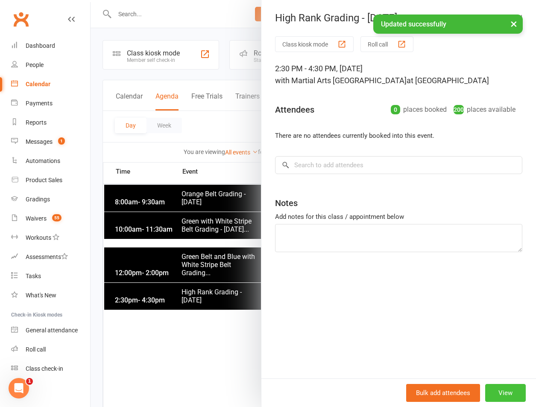
click at [508, 393] on button "View" at bounding box center [505, 393] width 41 height 18
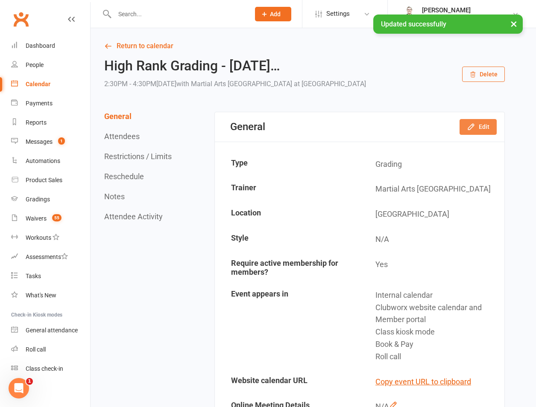
click at [487, 128] on button "Edit" at bounding box center [477, 126] width 37 height 15
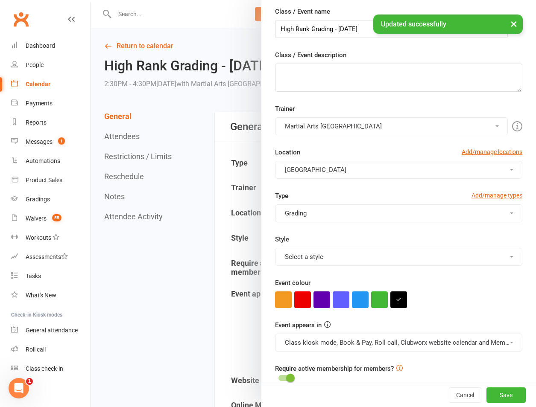
scroll to position [43, 0]
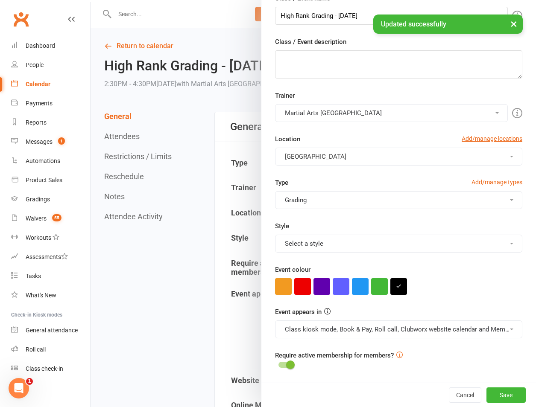
click at [280, 367] on label at bounding box center [285, 365] width 15 height 6
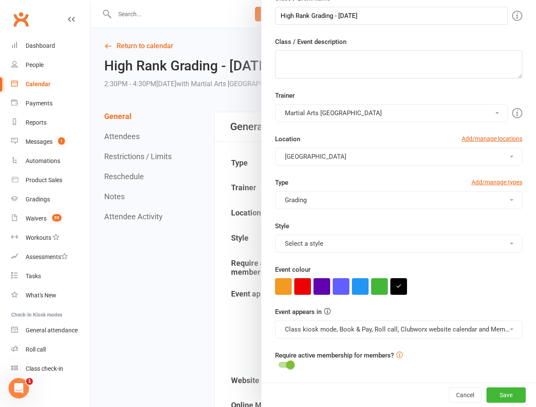
click at [286, 364] on span at bounding box center [290, 365] width 9 height 9
click at [278, 364] on input "checkbox" at bounding box center [278, 364] width 0 height 0
click at [514, 393] on div "Cancel Save" at bounding box center [398, 395] width 274 height 24
click at [504, 397] on button "Save" at bounding box center [505, 394] width 39 height 15
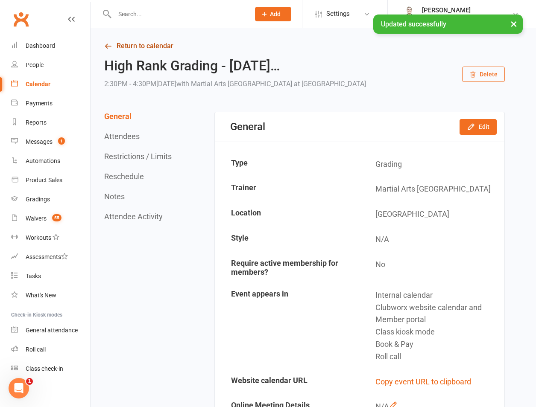
click at [142, 44] on link "Return to calendar" at bounding box center [304, 46] width 400 height 12
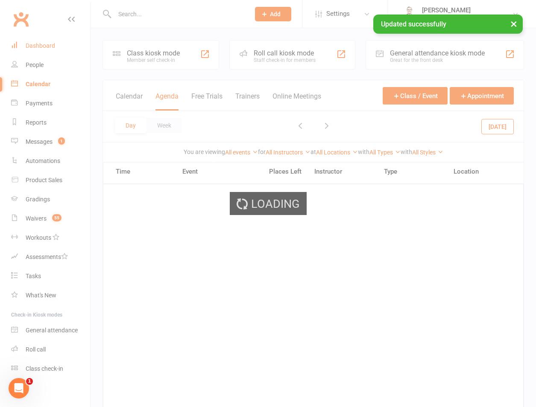
click at [58, 44] on div "Loading" at bounding box center [268, 203] width 536 height 407
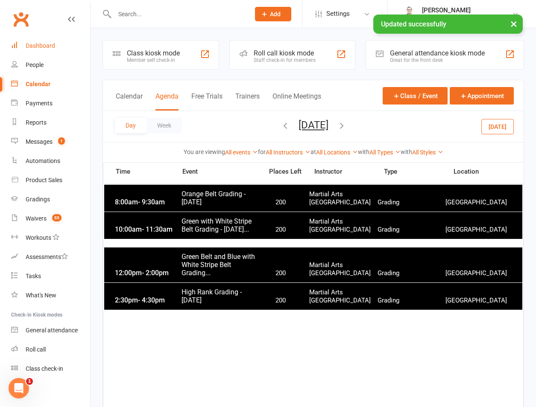
click at [44, 46] on div "Dashboard" at bounding box center [40, 45] width 29 height 7
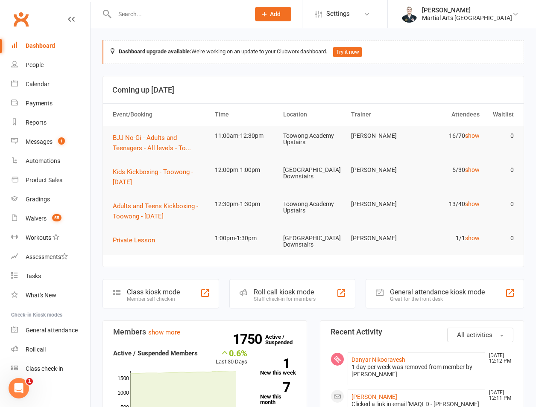
click at [147, 13] on input "text" at bounding box center [178, 14] width 132 height 12
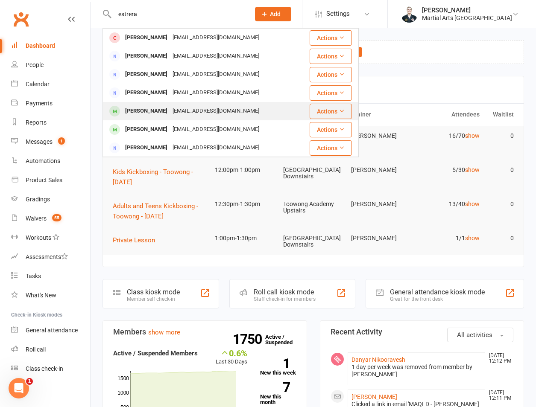
type input "estrera"
click at [162, 113] on div "[PERSON_NAME]" at bounding box center [145, 111] width 47 height 12
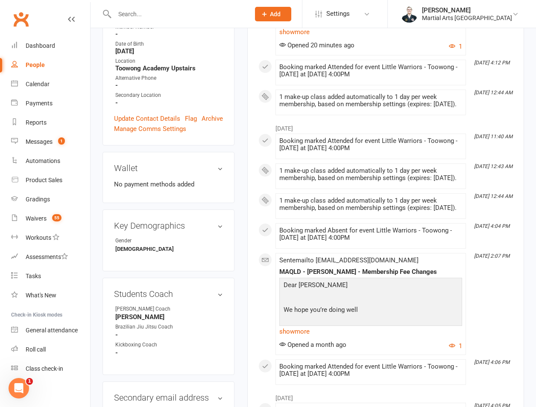
scroll to position [398, 0]
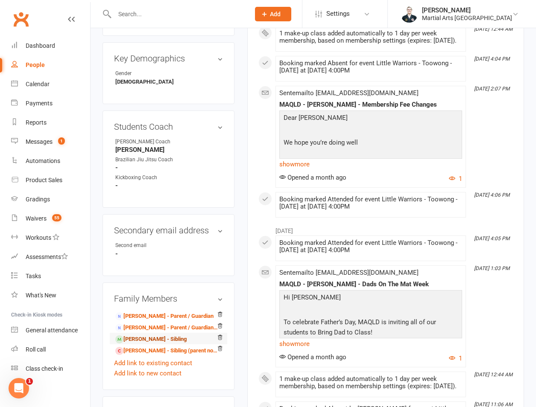
click at [138, 335] on link "[PERSON_NAME] - Sibling" at bounding box center [150, 339] width 71 height 9
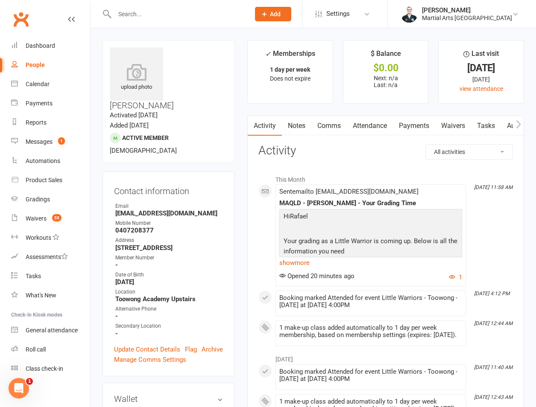
click at [181, 14] on input "text" at bounding box center [178, 14] width 132 height 12
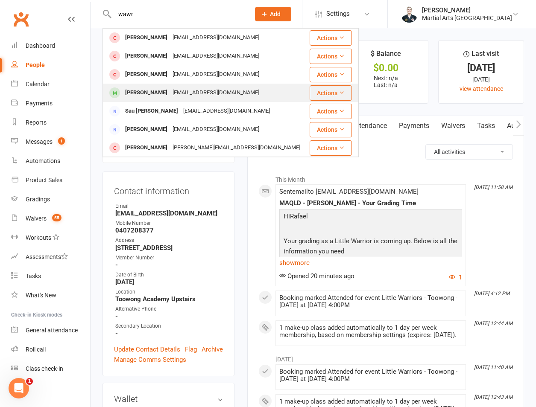
type input "wawr"
click at [151, 87] on div "[PERSON_NAME]" at bounding box center [145, 93] width 47 height 12
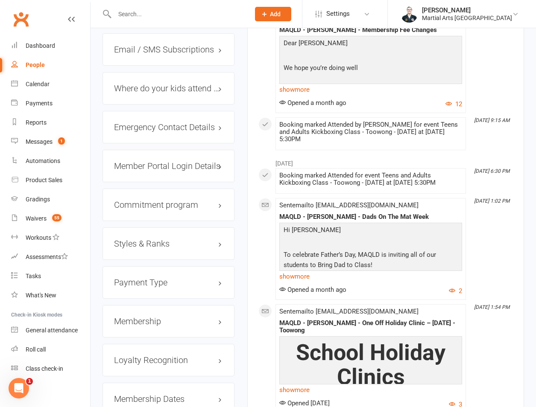
scroll to position [996, 0]
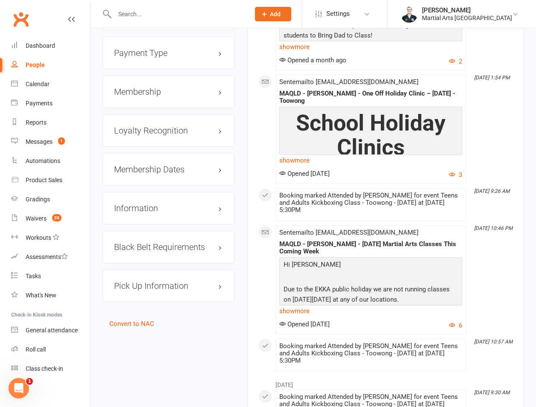
click at [135, 87] on h3 "Membership" at bounding box center [168, 91] width 109 height 9
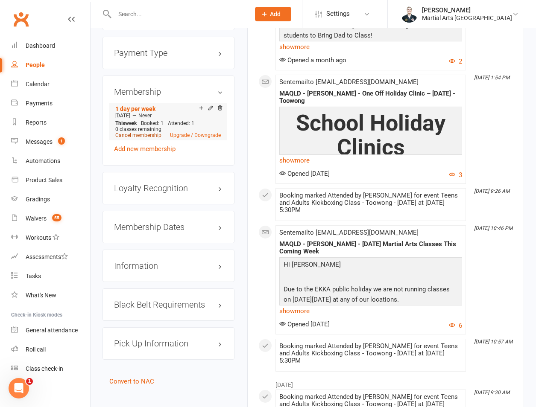
click at [142, 132] on link "Cancel membership" at bounding box center [138, 135] width 46 height 6
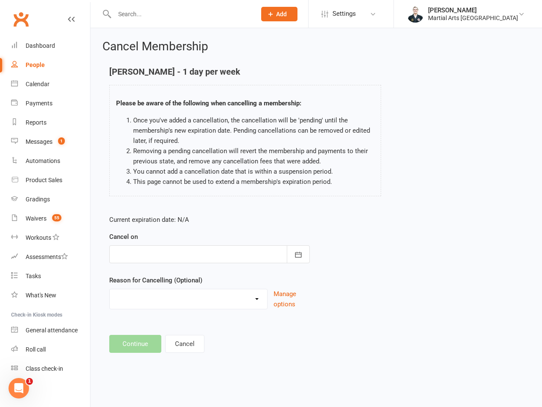
click at [154, 251] on div at bounding box center [209, 254] width 201 height 18
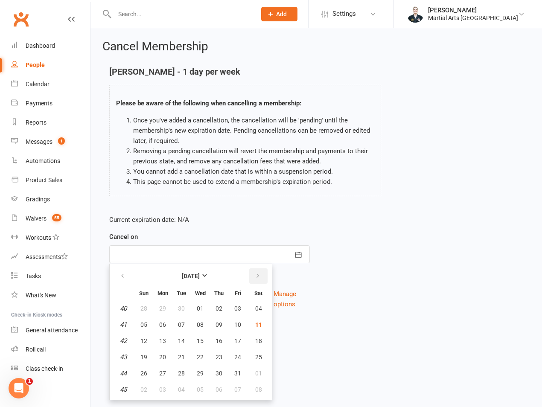
click at [262, 277] on button "button" at bounding box center [258, 275] width 18 height 15
click at [148, 328] on button "07" at bounding box center [144, 324] width 18 height 15
type input "[DATE]"
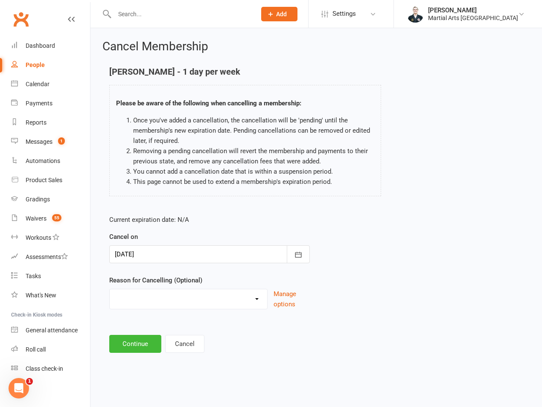
click at [160, 297] on select "Holiday Injury Lost Interest Moving None Given Other Commitments Taking a break…" at bounding box center [188, 297] width 157 height 17
select select "4"
click at [110, 289] on select "Holiday Injury Lost Interest Moving None Given Other Commitments Taking a break…" at bounding box center [188, 297] width 157 height 17
drag, startPoint x: 130, startPoint y: 356, endPoint x: 129, endPoint y: 344, distance: 11.6
click at [129, 357] on div "Cancel Membership [PERSON_NAME] - 1 day per week Please be aware of the followi…" at bounding box center [315, 197] width 451 height 338
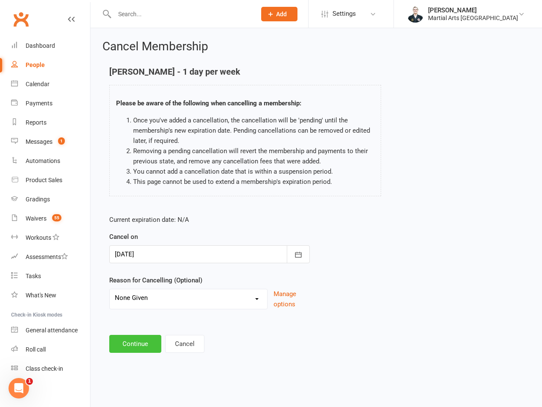
click at [129, 339] on button "Continue" at bounding box center [135, 344] width 52 height 18
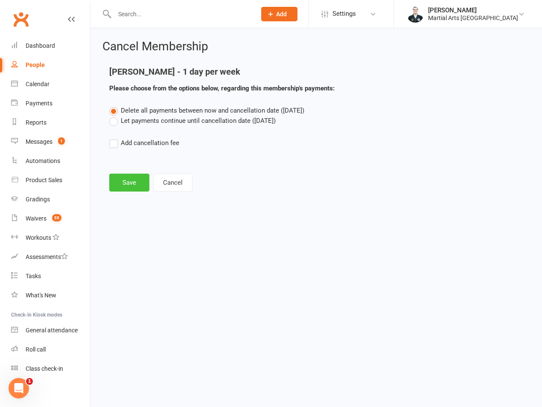
click at [124, 184] on button "Save" at bounding box center [129, 183] width 40 height 18
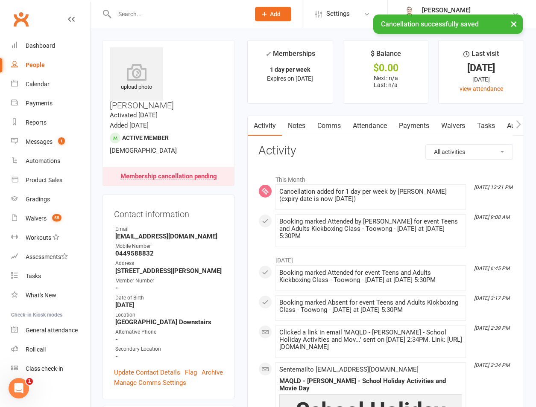
click at [371, 134] on link "Attendance" at bounding box center [370, 126] width 46 height 20
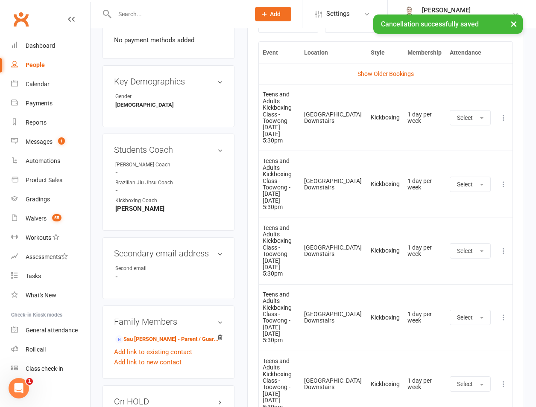
scroll to position [597, 0]
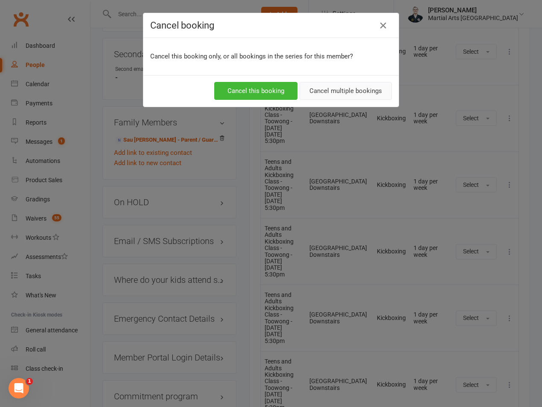
click at [352, 93] on button "Cancel multiple bookings" at bounding box center [346, 91] width 92 height 18
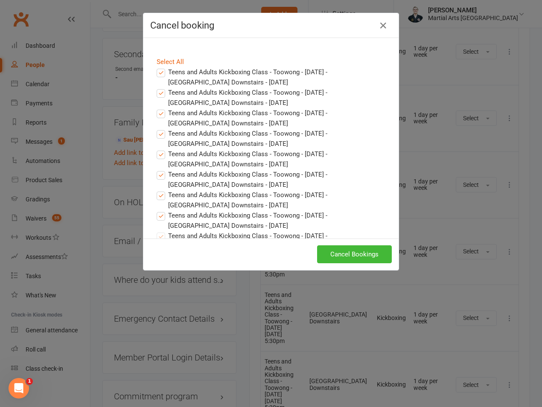
click at [179, 72] on label "Teens and Adults Kickboxing Class - Toowong - [DATE] - [GEOGRAPHIC_DATA] Downst…" at bounding box center [271, 77] width 229 height 20
click at [156, 67] on input "Teens and Adults Kickboxing Class - Toowong - [DATE] - [GEOGRAPHIC_DATA] Downst…" at bounding box center [153, 67] width 6 height 0
click at [174, 92] on label "Teens and Adults Kickboxing Class - Toowong - [DATE] - [GEOGRAPHIC_DATA] Downst…" at bounding box center [271, 97] width 229 height 20
click at [156, 87] on input "Teens and Adults Kickboxing Class - Toowong - [DATE] - [GEOGRAPHIC_DATA] Downst…" at bounding box center [153, 87] width 6 height 0
click at [170, 113] on label "Teens and Adults Kickboxing Class - Toowong - [DATE] - [GEOGRAPHIC_DATA] Downst…" at bounding box center [271, 118] width 229 height 20
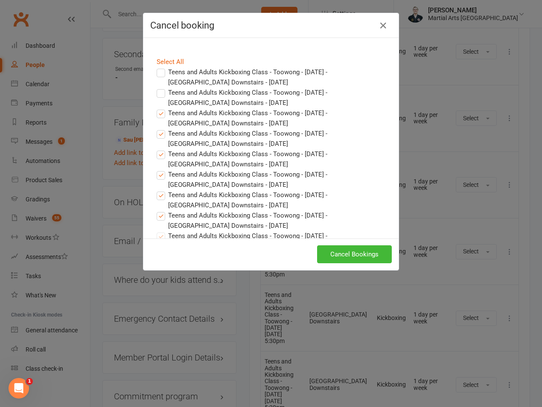
click at [156, 108] on input "Teens and Adults Kickboxing Class - Toowong - [DATE] - [GEOGRAPHIC_DATA] Downst…" at bounding box center [153, 108] width 6 height 0
click at [169, 133] on label "Teens and Adults Kickboxing Class - Toowong - [DATE] - [GEOGRAPHIC_DATA] Downst…" at bounding box center [271, 138] width 229 height 20
click at [156, 128] on input "Teens and Adults Kickboxing Class - Toowong - [DATE] - [GEOGRAPHIC_DATA] Downst…" at bounding box center [153, 128] width 6 height 0
click at [171, 152] on label "Teens and Adults Kickboxing Class - Toowong - [DATE] - [GEOGRAPHIC_DATA] Downst…" at bounding box center [271, 159] width 229 height 20
click at [156, 149] on input "Teens and Adults Kickboxing Class - Toowong - [DATE] - [GEOGRAPHIC_DATA] Downst…" at bounding box center [153, 149] width 6 height 0
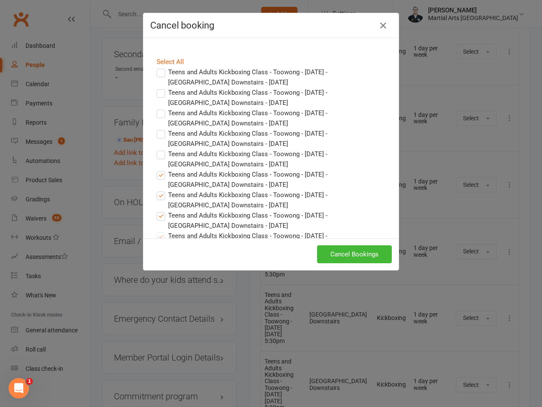
click at [166, 177] on label "Teens and Adults Kickboxing Class - Toowong - [DATE] - [GEOGRAPHIC_DATA] Downst…" at bounding box center [271, 179] width 229 height 20
click at [156, 169] on input "Teens and Adults Kickboxing Class - Toowong - [DATE] - [GEOGRAPHIC_DATA] Downst…" at bounding box center [153, 169] width 6 height 0
click at [167, 197] on label "Teens and Adults Kickboxing Class - Toowong - [DATE] - [GEOGRAPHIC_DATA] Downst…" at bounding box center [271, 200] width 229 height 20
click at [156, 190] on input "Teens and Adults Kickboxing Class - Toowong - [DATE] - [GEOGRAPHIC_DATA] Downst…" at bounding box center [153, 190] width 6 height 0
click at [170, 220] on label "Teens and Adults Kickboxing Class - Toowong - [DATE] - [GEOGRAPHIC_DATA] Downst…" at bounding box center [271, 220] width 229 height 20
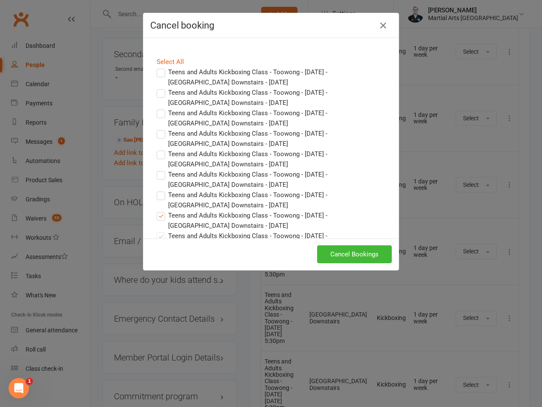
click at [156, 210] on input "Teens and Adults Kickboxing Class - Toowong - [DATE] - [GEOGRAPHIC_DATA] Downst…" at bounding box center [153, 210] width 6 height 0
click at [354, 255] on button "Cancel Bookings" at bounding box center [354, 254] width 75 height 18
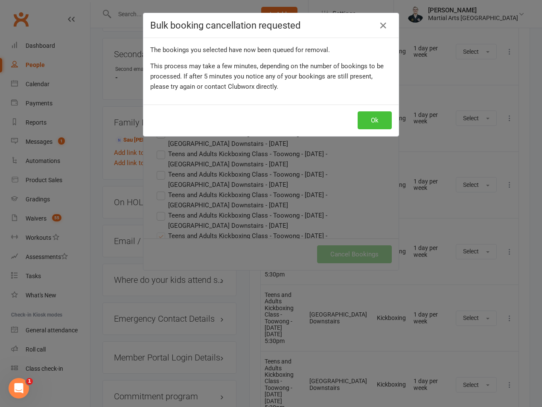
click at [385, 115] on button "Ok" at bounding box center [375, 120] width 34 height 18
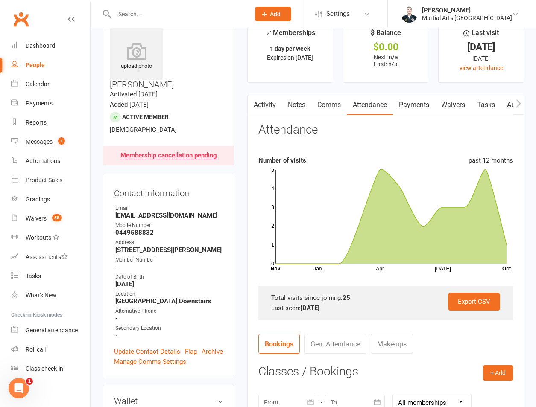
scroll to position [0, 0]
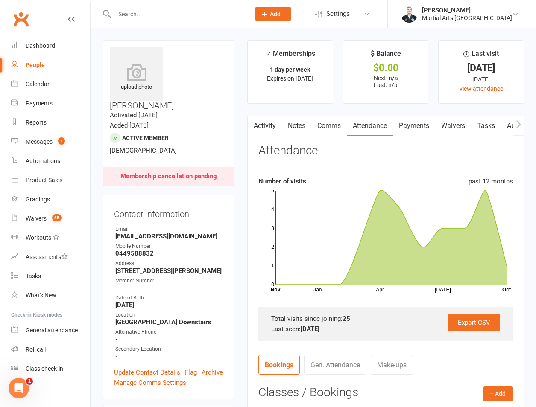
click at [297, 129] on link "Notes" at bounding box center [296, 126] width 29 height 20
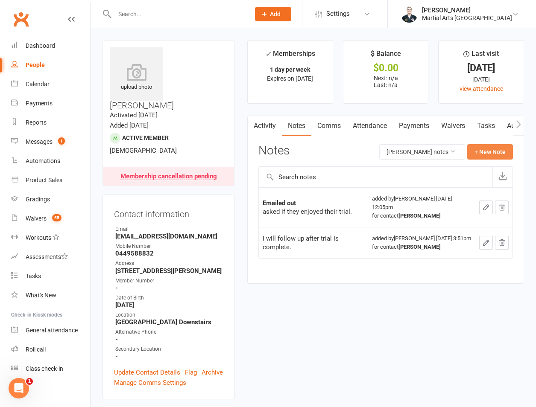
drag, startPoint x: 466, startPoint y: 145, endPoint x: 473, endPoint y: 152, distance: 10.9
click at [469, 150] on div "[PERSON_NAME] notes + New Note" at bounding box center [446, 151] width 134 height 15
click at [476, 154] on button "+ New Note" at bounding box center [490, 151] width 46 height 15
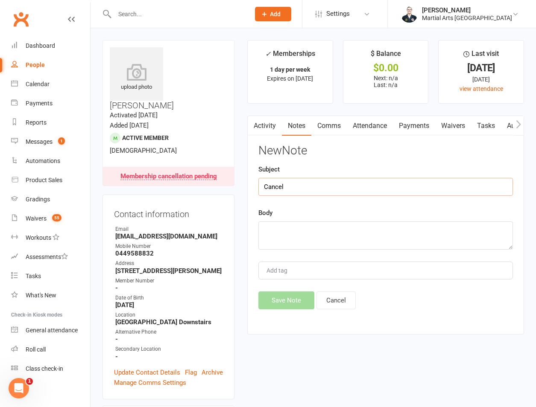
type input "Cancel"
paste textarea "[PERSON_NAME][DATE] 5:35 PM ([DATE]) to me Hi, Please close [PERSON_NAME] accou…"
type textarea "[PERSON_NAME][DATE] 5:35 PM ([DATE]) to me Hi, Please close [PERSON_NAME] accou…"
click at [275, 285] on div "New Note Subject Cancel Body [PERSON_NAME][DATE] 5:35 PM ([DATE]) to me Hi, Ple…" at bounding box center [385, 226] width 254 height 165
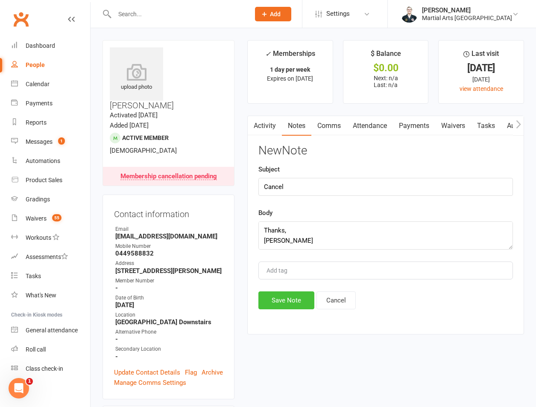
click at [276, 298] on button "Save Note" at bounding box center [286, 300] width 56 height 18
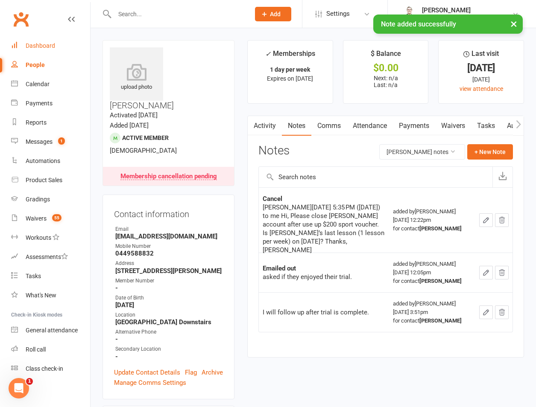
click at [62, 51] on link "Dashboard" at bounding box center [50, 45] width 79 height 19
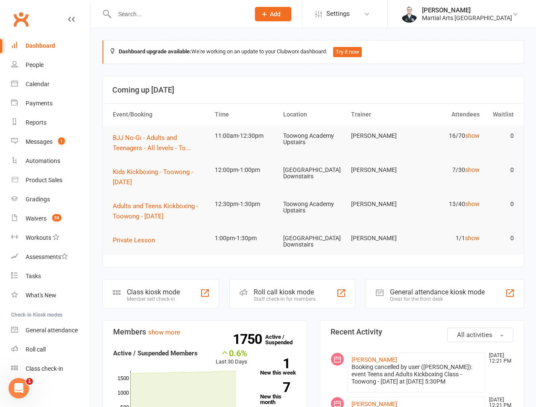
click at [188, 18] on input "text" at bounding box center [178, 14] width 132 height 12
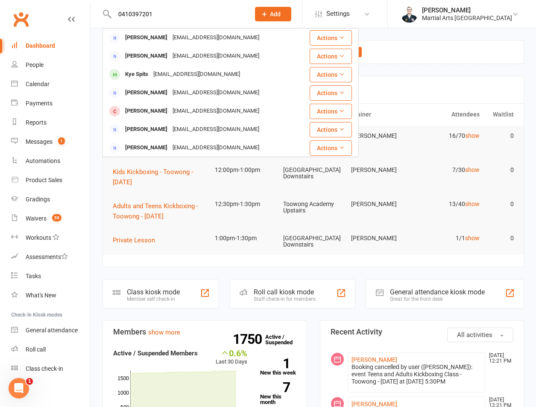
type input "0410397201"
click at [55, 85] on link "Calendar" at bounding box center [50, 84] width 79 height 19
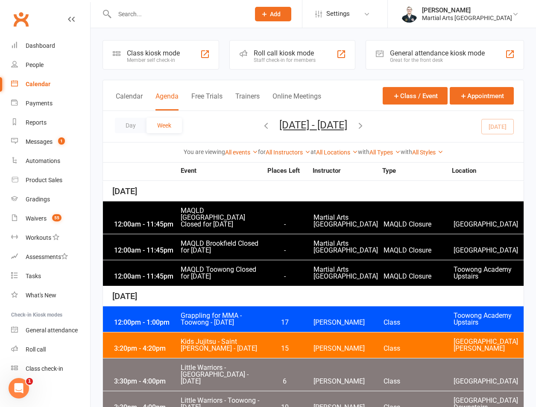
click at [365, 128] on icon "button" at bounding box center [359, 125] width 9 height 9
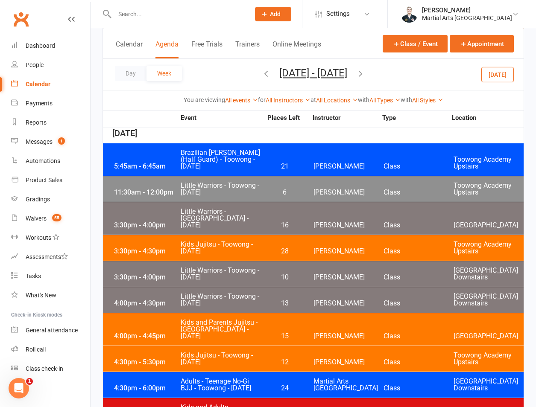
scroll to position [2390, 0]
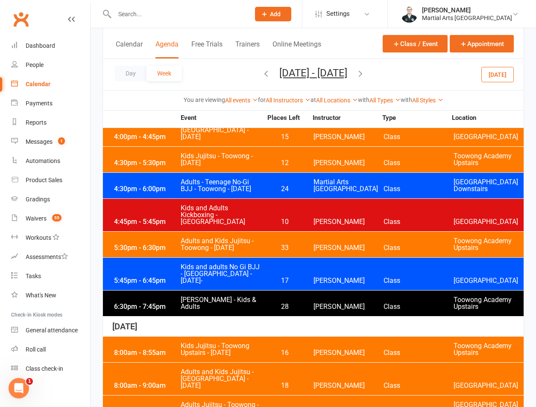
click at [245, 343] on span "Kids Jujitsu - Toowong Upstairs - [DATE]" at bounding box center [221, 350] width 82 height 14
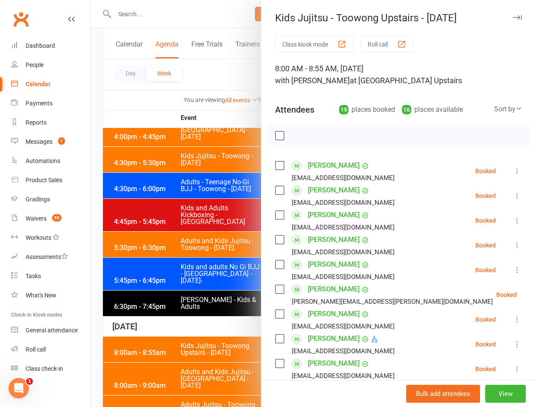
scroll to position [402, 0]
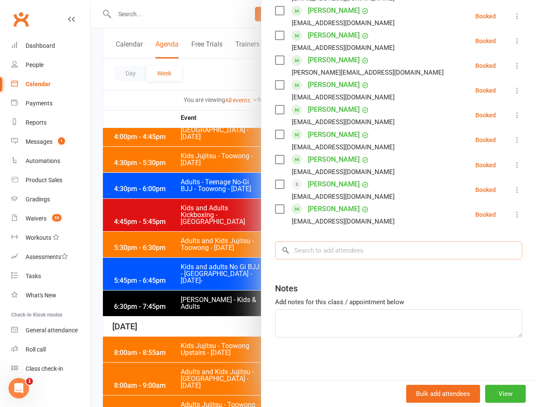
click at [334, 244] on input "search" at bounding box center [398, 251] width 247 height 18
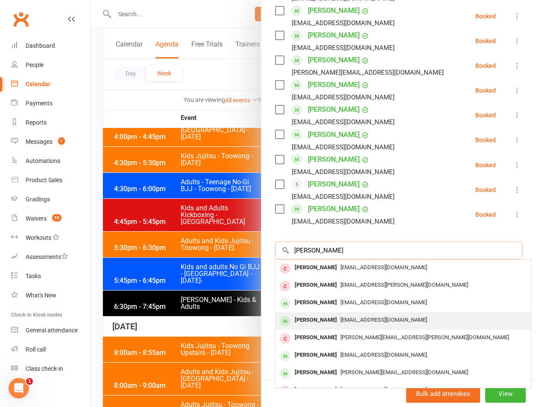
type input "[PERSON_NAME]"
click at [330, 313] on div "[PERSON_NAME] [EMAIL_ADDRESS][DOMAIN_NAME]" at bounding box center [402, 320] width 255 height 17
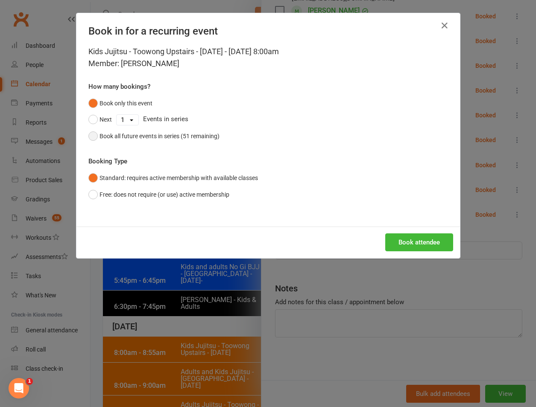
click at [203, 144] on button "Book all future events in series (51 remaining)" at bounding box center [153, 136] width 131 height 16
click at [413, 243] on button "Book attendee" at bounding box center [419, 242] width 68 height 18
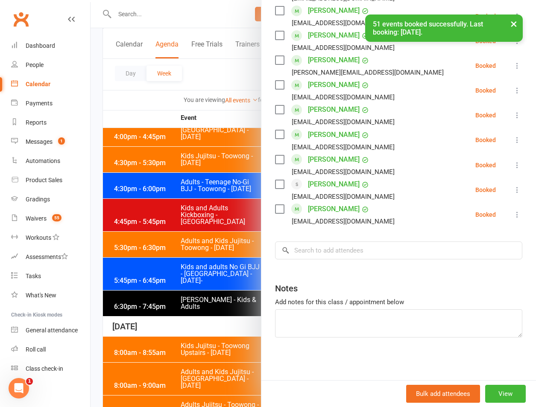
click at [166, 316] on div at bounding box center [312, 203] width 445 height 407
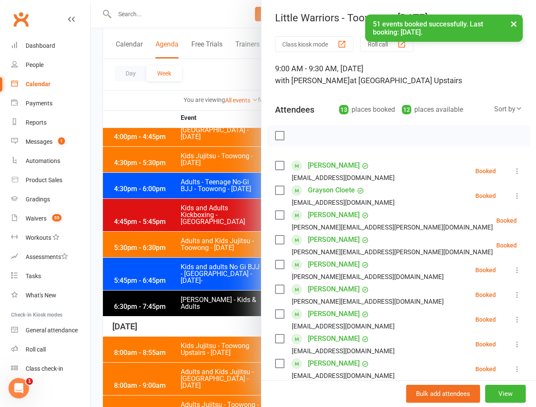
scroll to position [253, 0]
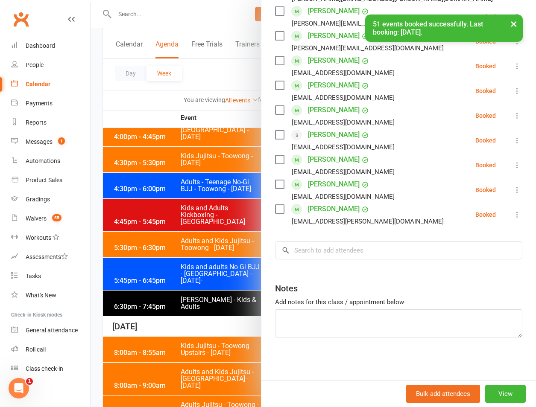
click at [349, 261] on div "Class kiosk mode Roll call 9:00 AM - 9:30 AM, [DATE] with [PERSON_NAME] at [GEO…" at bounding box center [398, 81] width 274 height 597
click at [363, 248] on input "search" at bounding box center [398, 251] width 247 height 18
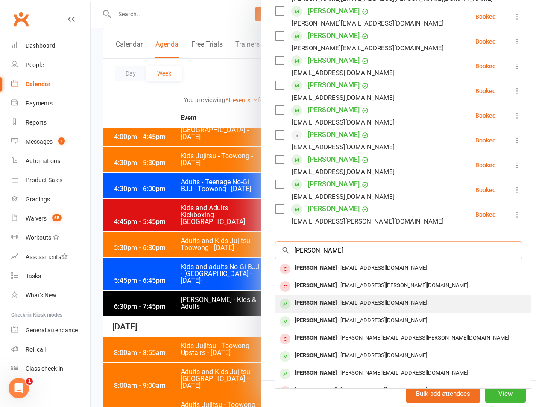
type input "[PERSON_NAME]"
click at [340, 300] on span "[EMAIL_ADDRESS][DOMAIN_NAME]" at bounding box center [383, 303] width 87 height 6
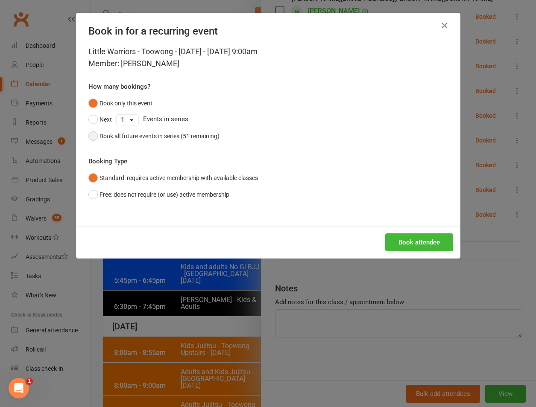
click at [193, 133] on div "Book all future events in series (51 remaining)" at bounding box center [159, 135] width 120 height 9
click at [413, 236] on button "Book attendee" at bounding box center [419, 242] width 68 height 18
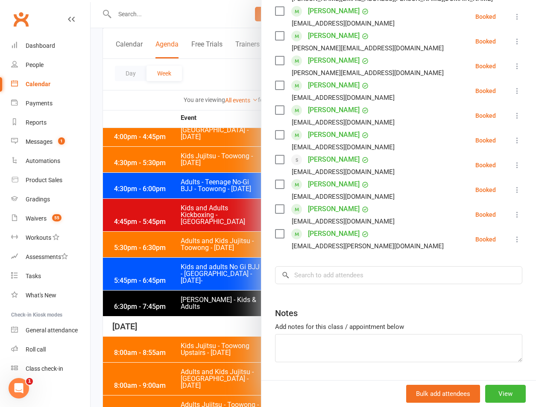
drag, startPoint x: 143, startPoint y: 1, endPoint x: 142, endPoint y: 9, distance: 7.8
click at [142, 4] on div at bounding box center [312, 203] width 445 height 407
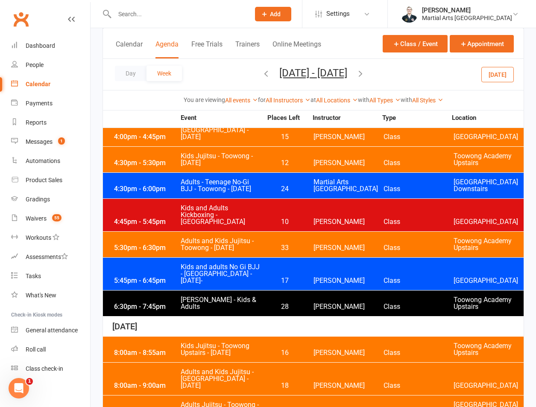
click at [142, 13] on input "text" at bounding box center [178, 14] width 132 height 12
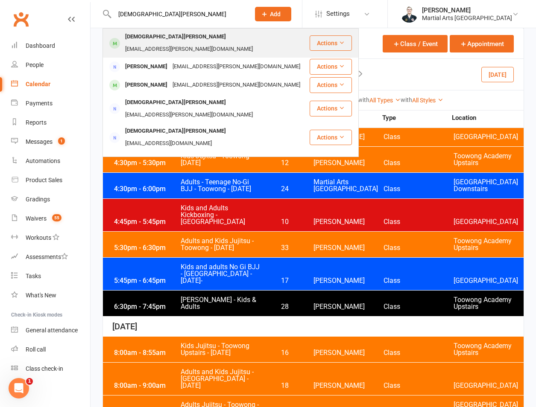
type input "[DEMOGRAPHIC_DATA][PERSON_NAME]"
click at [197, 43] on div "[EMAIL_ADDRESS][PERSON_NAME][DOMAIN_NAME]" at bounding box center [188, 49] width 133 height 12
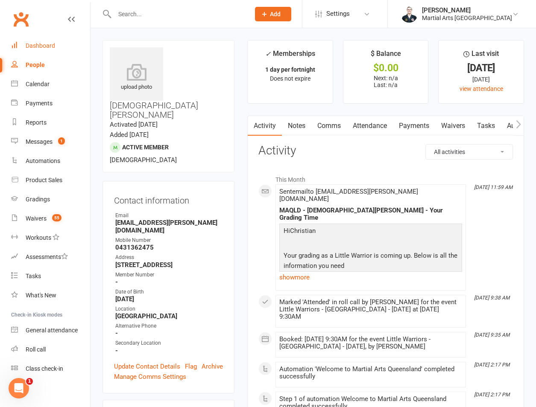
click at [62, 45] on link "Dashboard" at bounding box center [50, 45] width 79 height 19
click at [368, 124] on link "Attendance" at bounding box center [370, 126] width 46 height 20
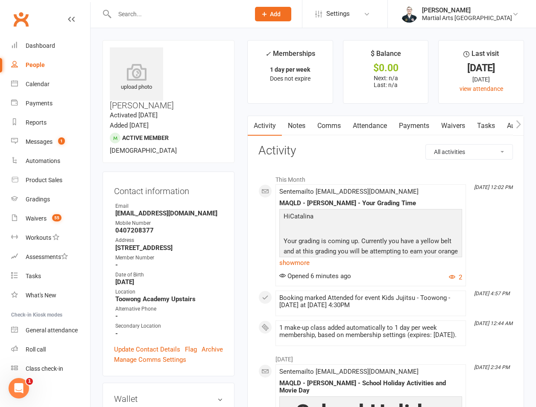
click at [188, 19] on input "text" at bounding box center [178, 14] width 132 height 12
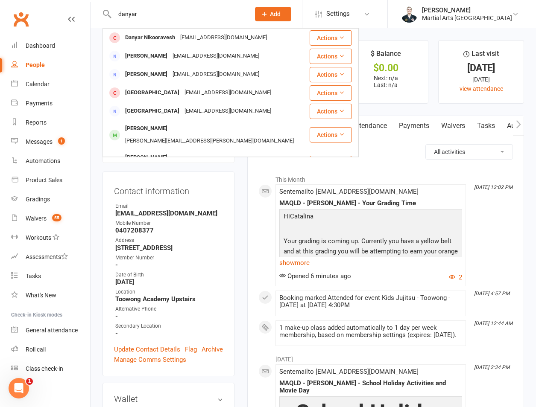
type input "danyar"
click at [169, 38] on div "Danyar Nikooravesh" at bounding box center [149, 38] width 55 height 12
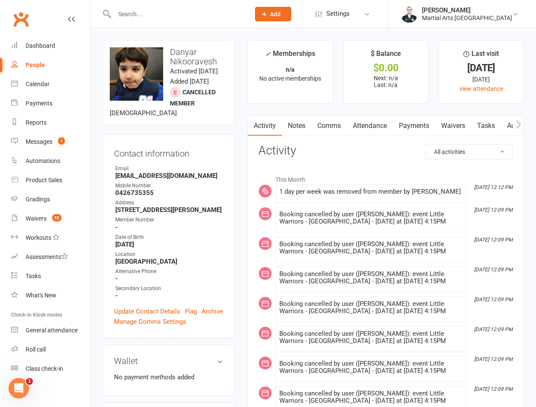
click at [146, 12] on input "text" at bounding box center [178, 14] width 132 height 12
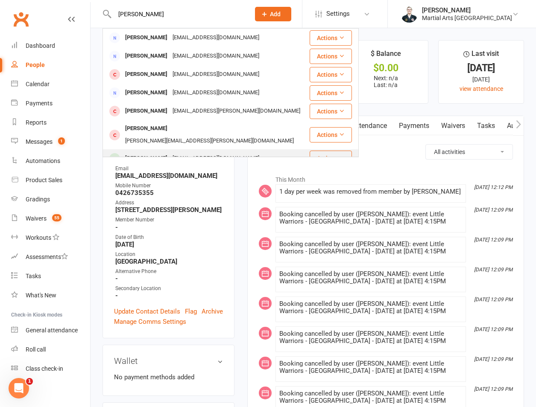
type input "[PERSON_NAME]"
click at [160, 150] on div "Lillian Glynn stewandcolleen@gmail.com" at bounding box center [205, 158] width 205 height 17
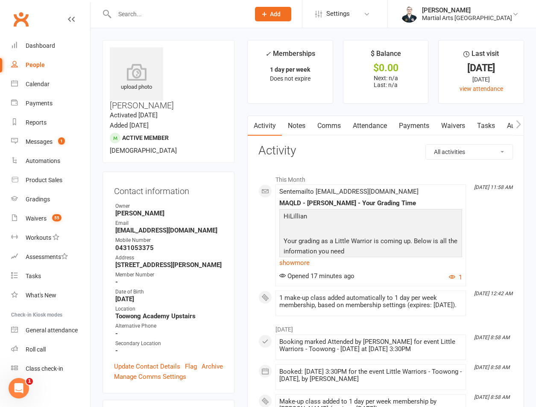
click at [373, 133] on link "Attendance" at bounding box center [370, 126] width 46 height 20
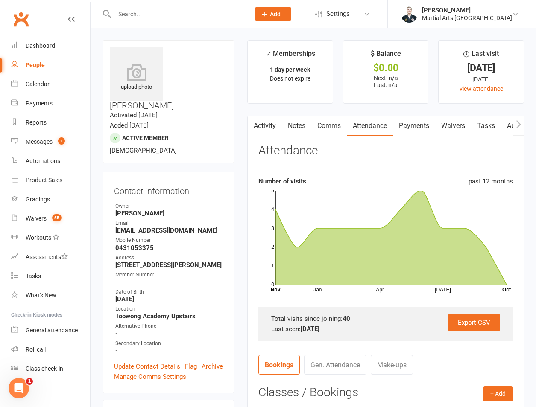
scroll to position [199, 0]
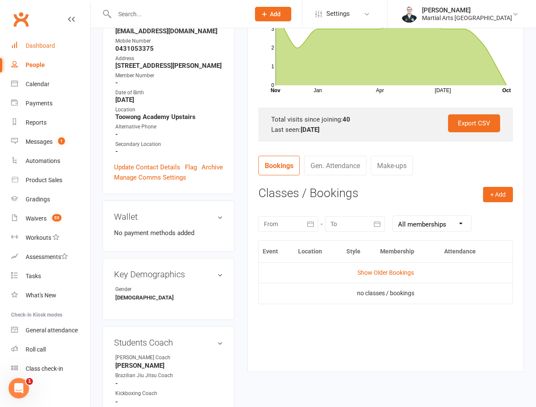
click at [56, 54] on link "Dashboard" at bounding box center [50, 45] width 79 height 19
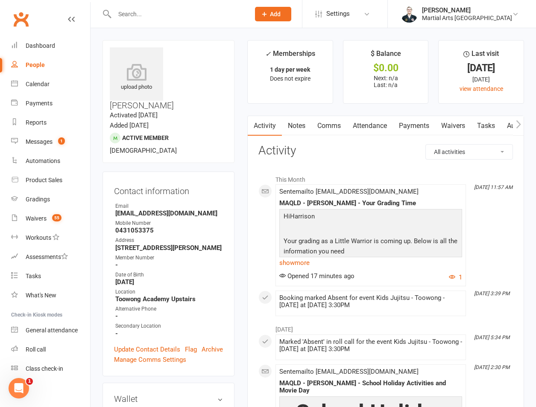
click at [377, 133] on link "Attendance" at bounding box center [370, 126] width 46 height 20
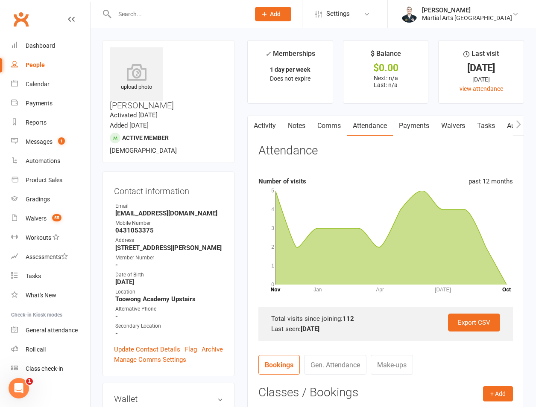
scroll to position [199, 0]
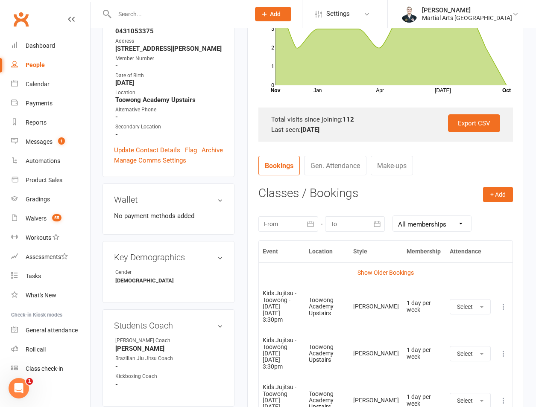
click at [500, 303] on icon at bounding box center [503, 307] width 9 height 9
click at [457, 357] on link "Remove booking" at bounding box center [465, 357] width 84 height 17
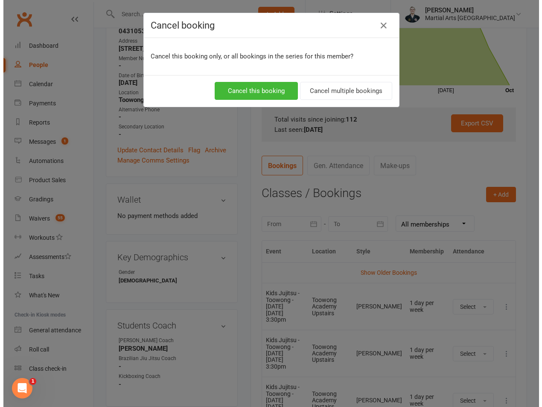
scroll to position [189, 0]
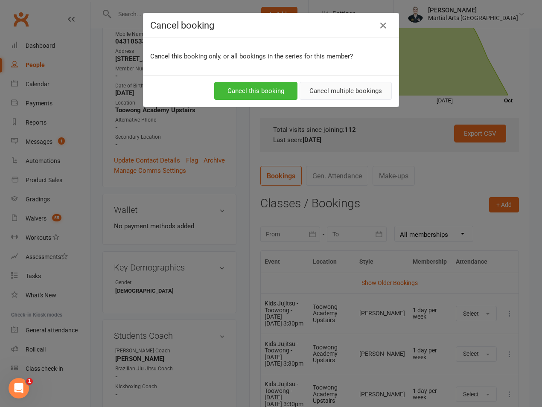
click at [347, 92] on button "Cancel multiple bookings" at bounding box center [346, 91] width 92 height 18
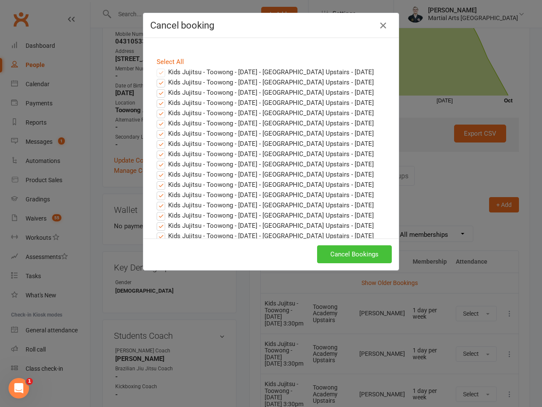
click at [345, 254] on button "Cancel Bookings" at bounding box center [354, 254] width 75 height 18
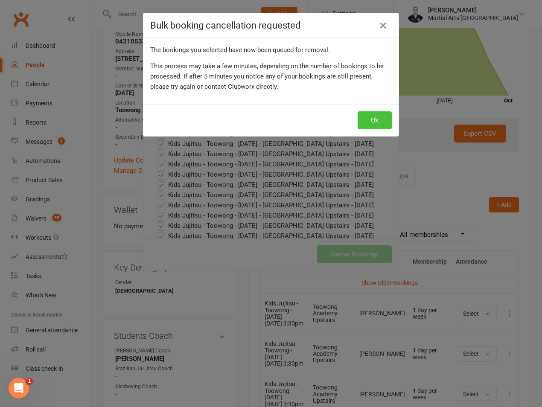
click at [362, 114] on button "Ok" at bounding box center [375, 120] width 34 height 18
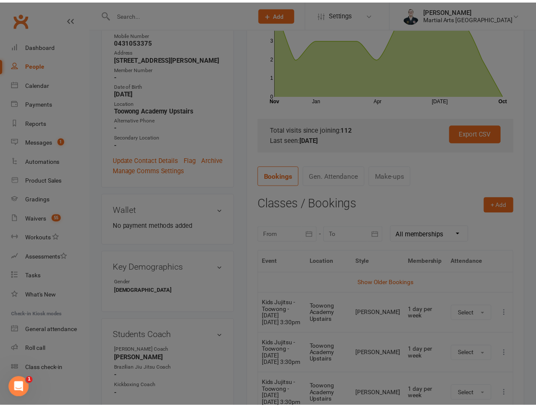
scroll to position [199, 0]
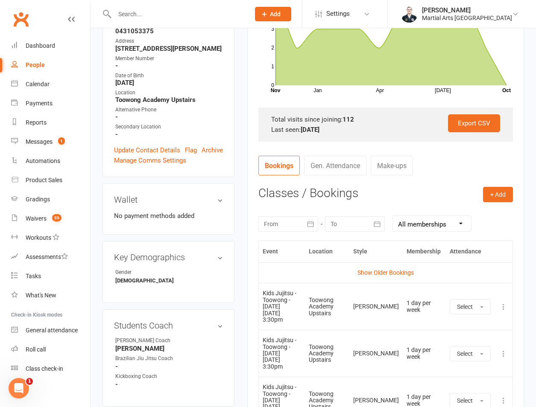
click at [154, 367] on div "Students Coach edit Ronin Ryu Jujitsu Coach Rob Brazilian Jiu Jitsu Coach - Kic…" at bounding box center [168, 358] width 132 height 98
